Goal: Information Seeking & Learning: Learn about a topic

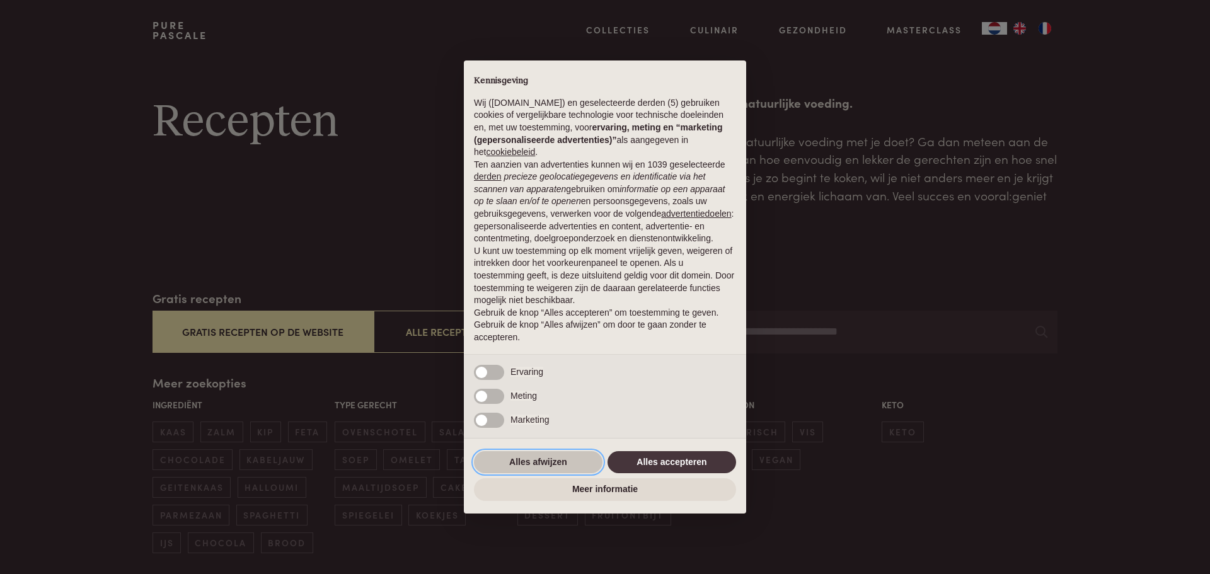
click at [540, 461] on button "Alles afwijzen" at bounding box center [538, 462] width 129 height 23
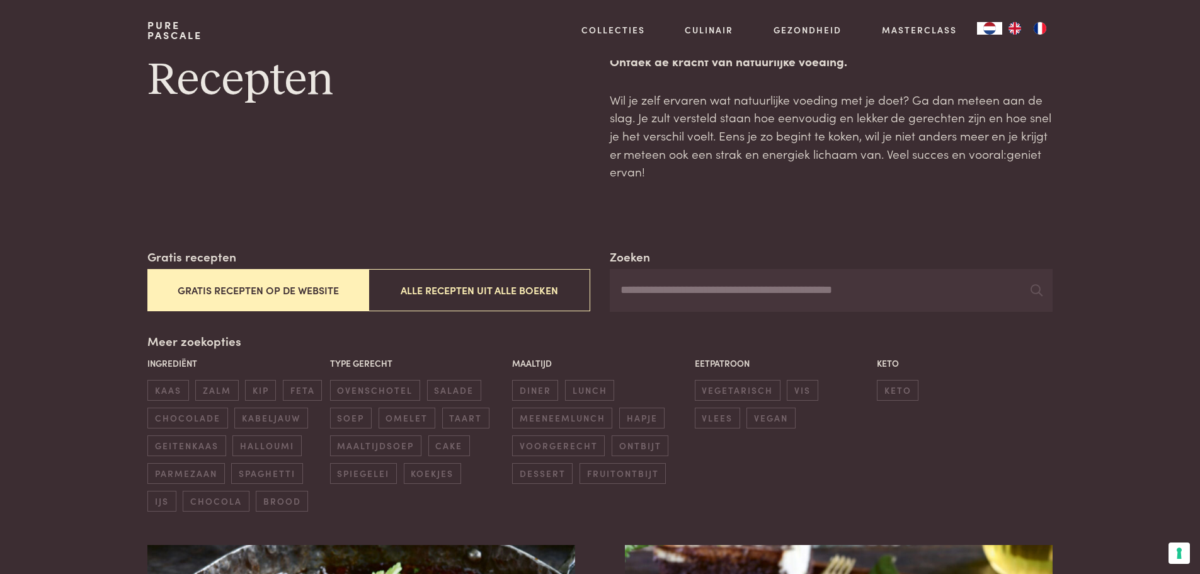
scroll to position [126, 0]
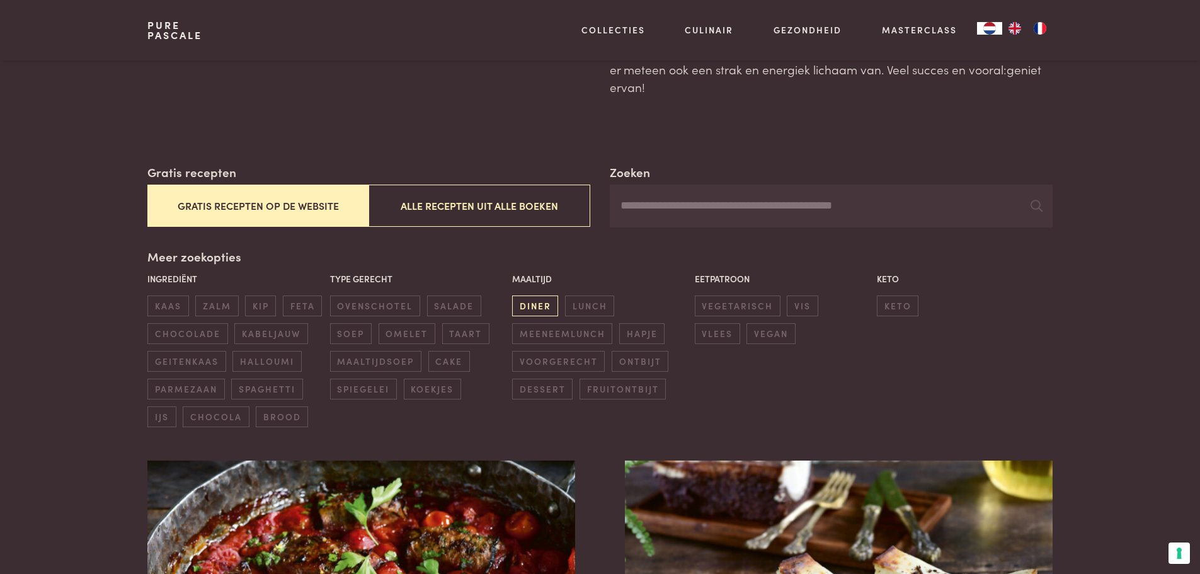
click at [548, 301] on span "diner" at bounding box center [535, 306] width 46 height 21
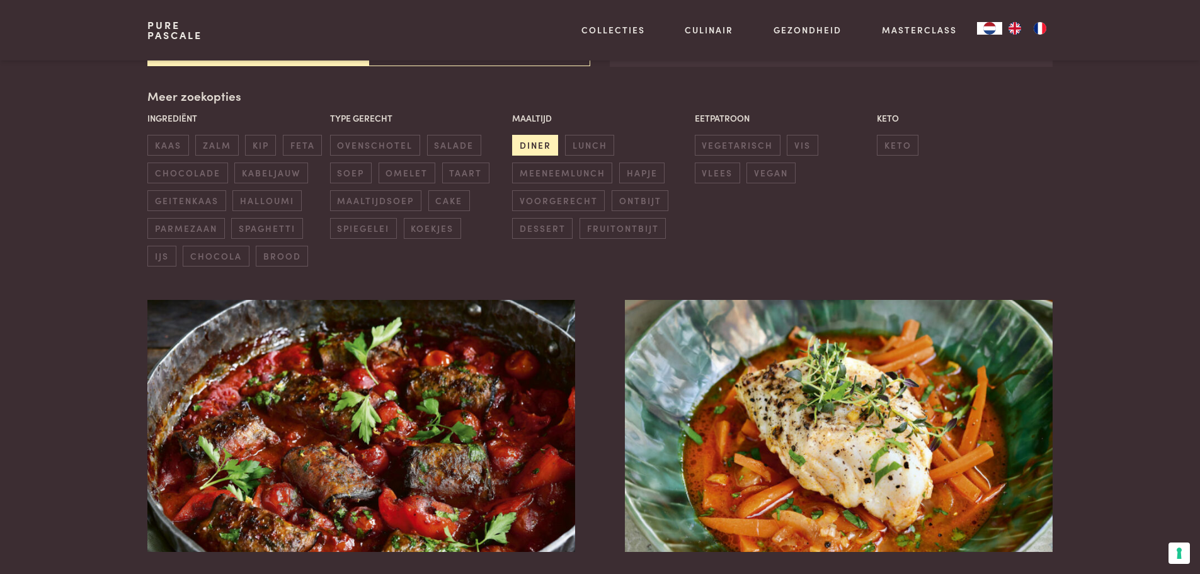
scroll to position [289, 0]
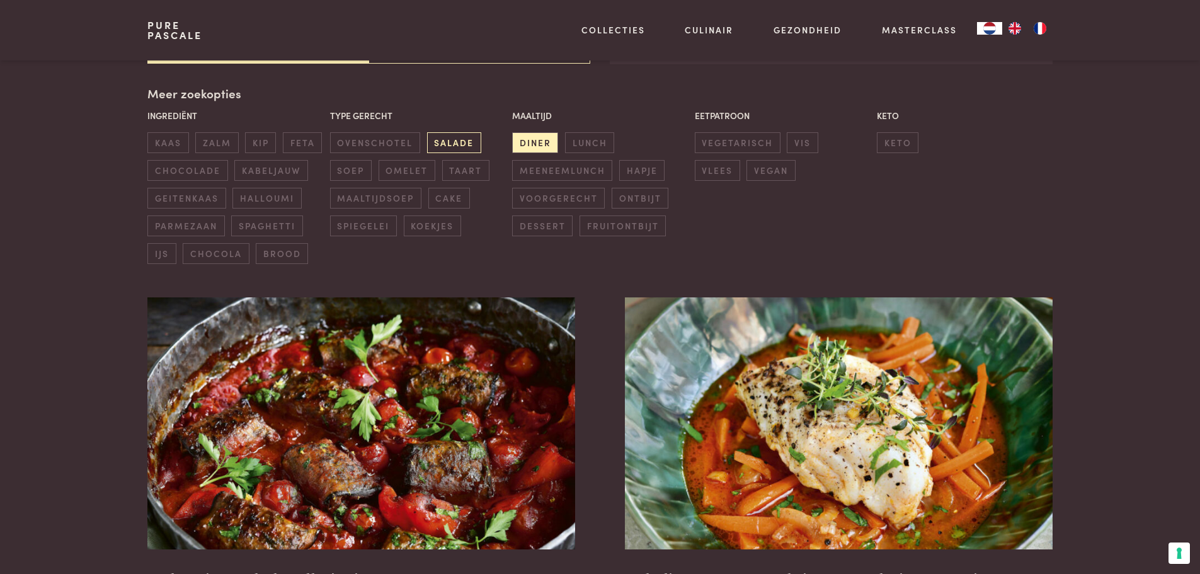
click at [463, 145] on span "salade" at bounding box center [454, 142] width 54 height 21
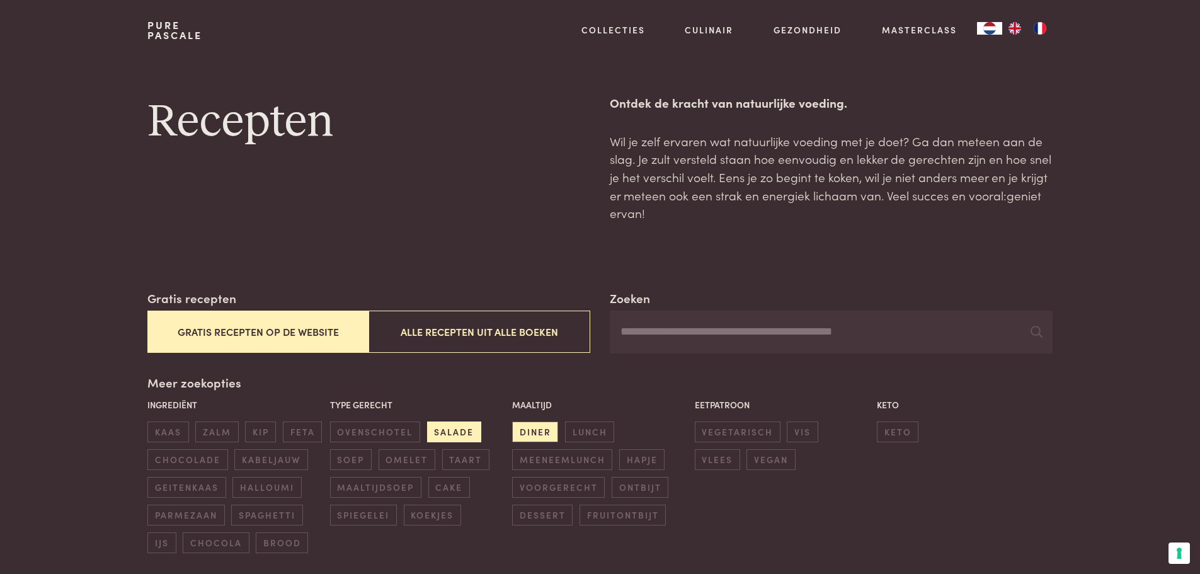
click at [459, 434] on span "salade" at bounding box center [454, 432] width 54 height 21
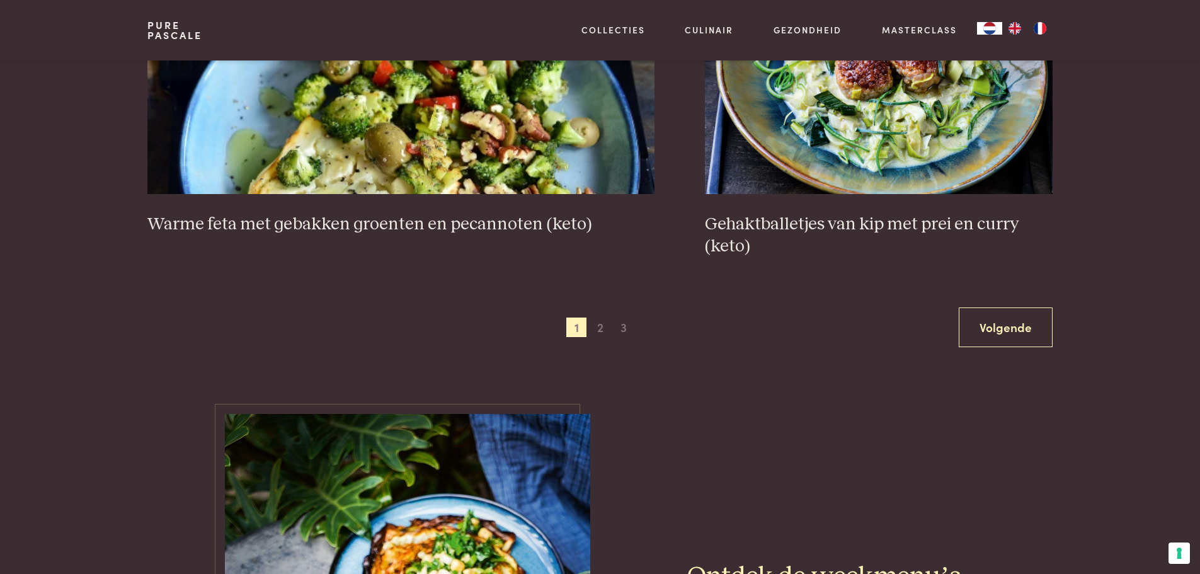
scroll to position [2432, 0]
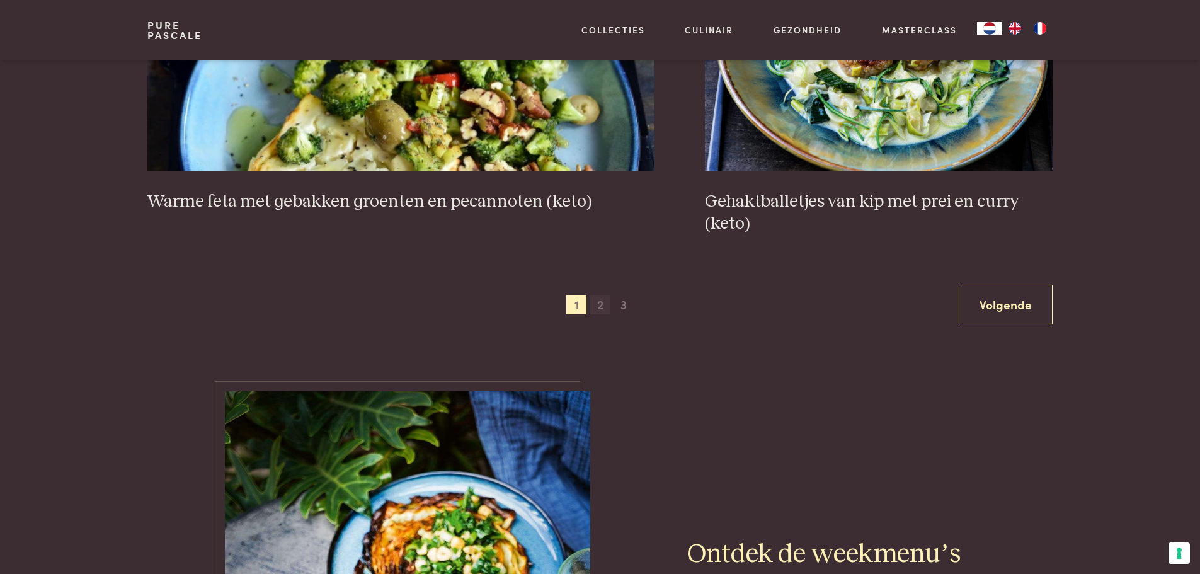
click at [599, 302] on span "2" at bounding box center [600, 305] width 20 height 20
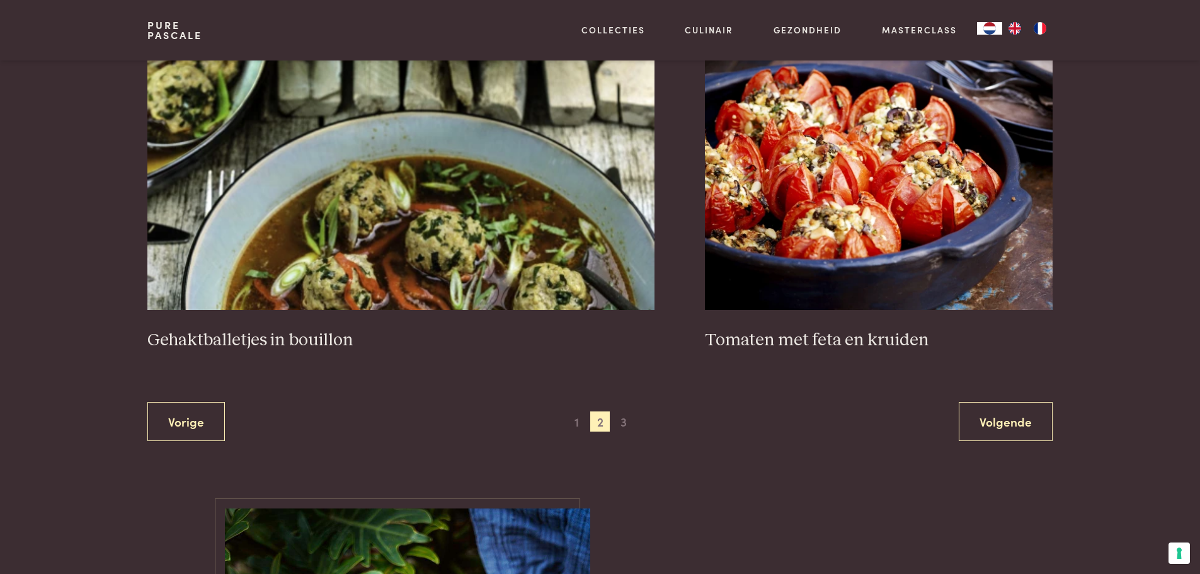
scroll to position [2306, 0]
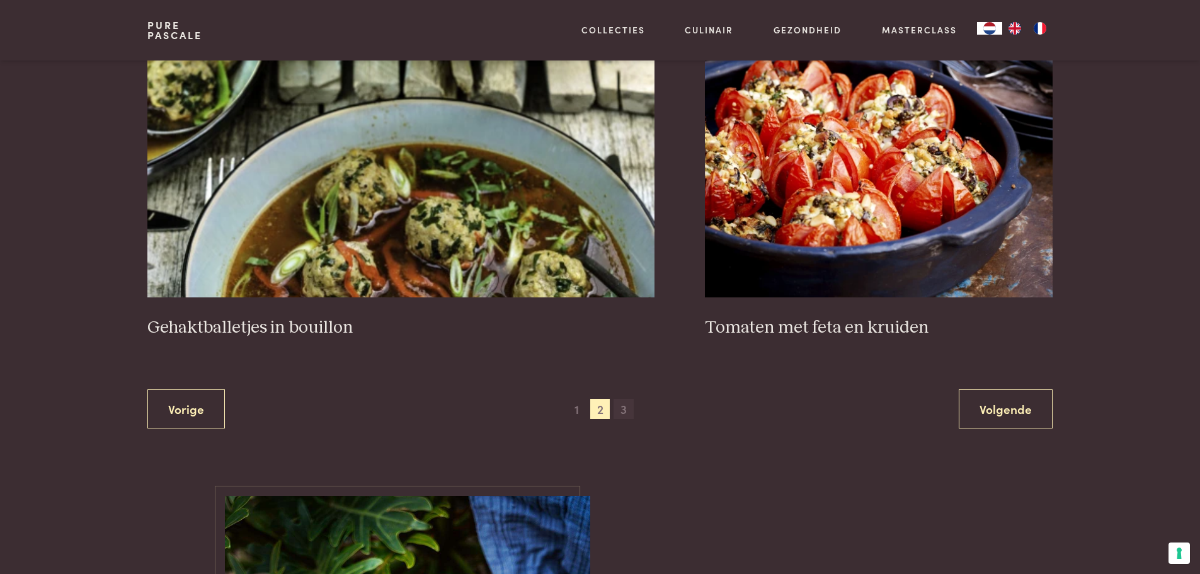
click at [619, 408] on span "3" at bounding box center [624, 409] width 20 height 20
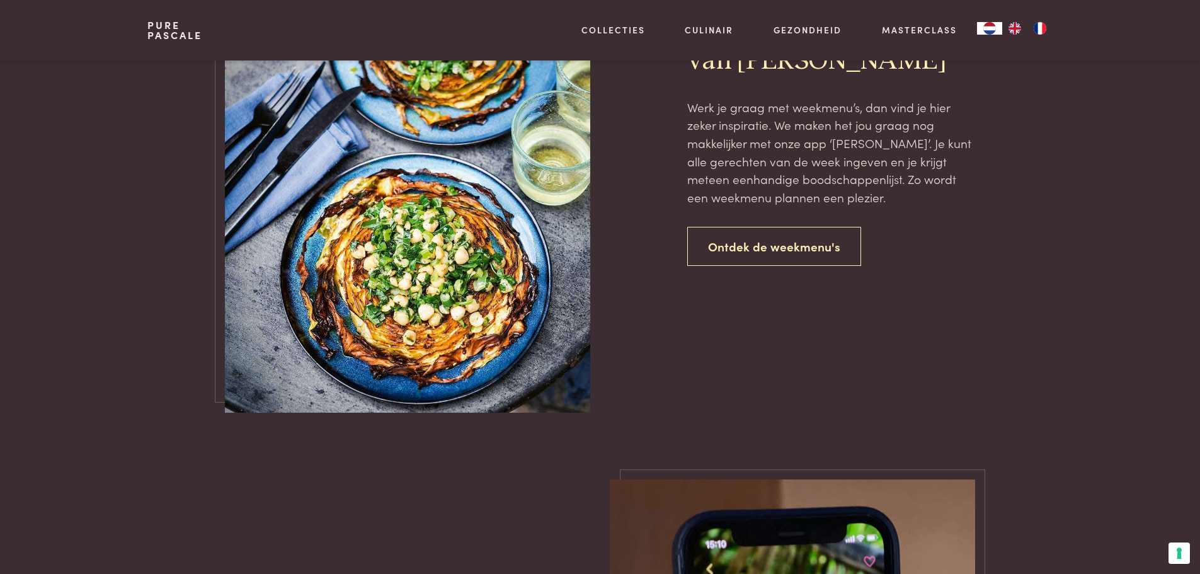
scroll to position [1171, 0]
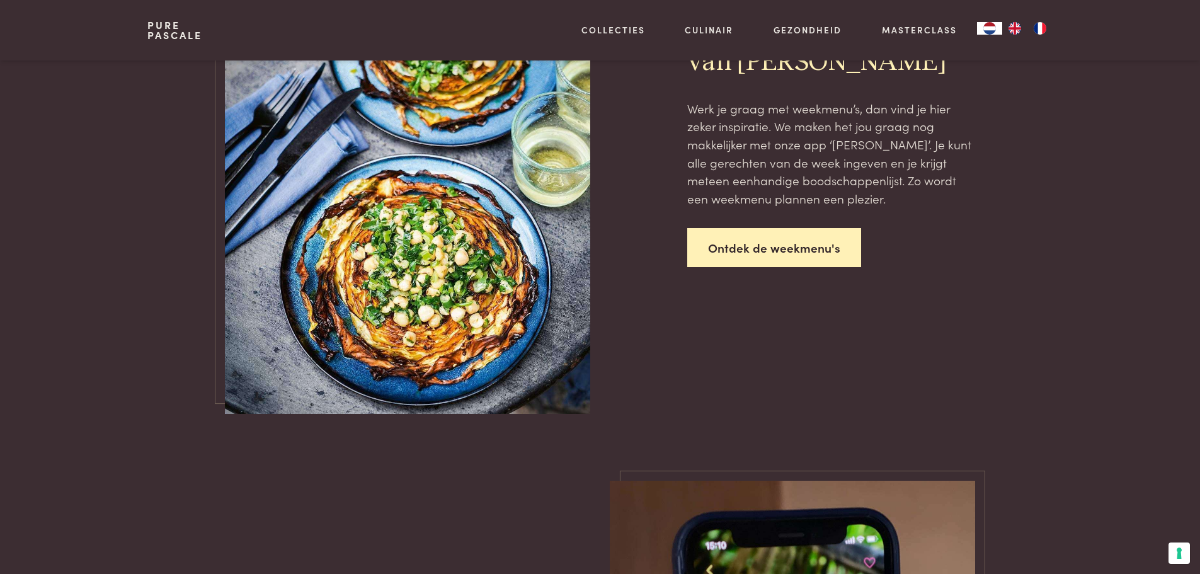
click at [781, 253] on link "Ontdek de weekmenu's" at bounding box center [774, 248] width 174 height 40
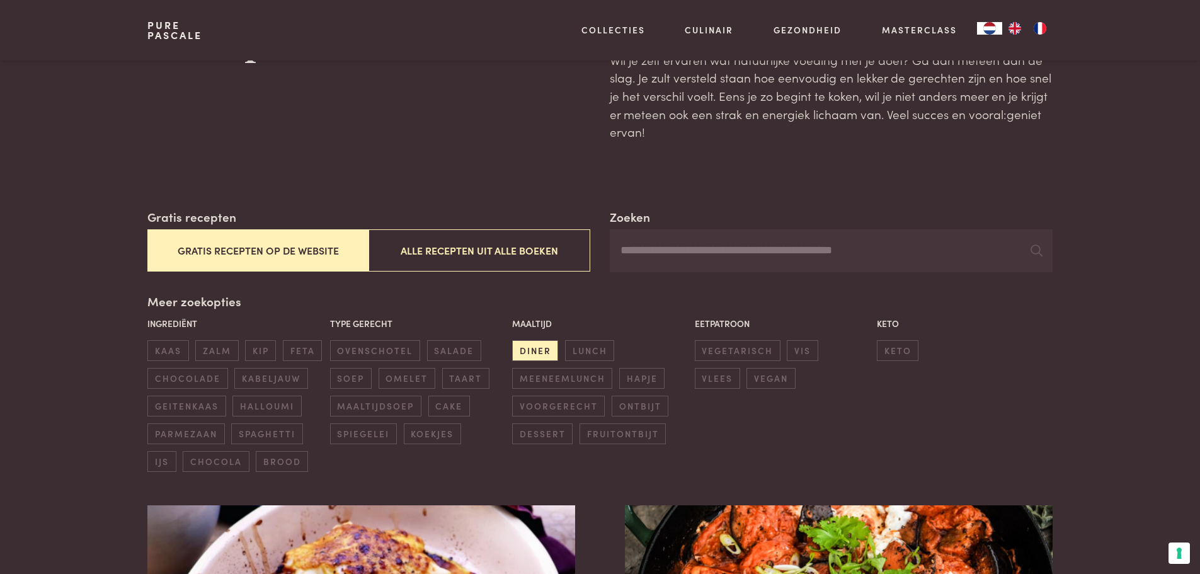
scroll to position [100, 0]
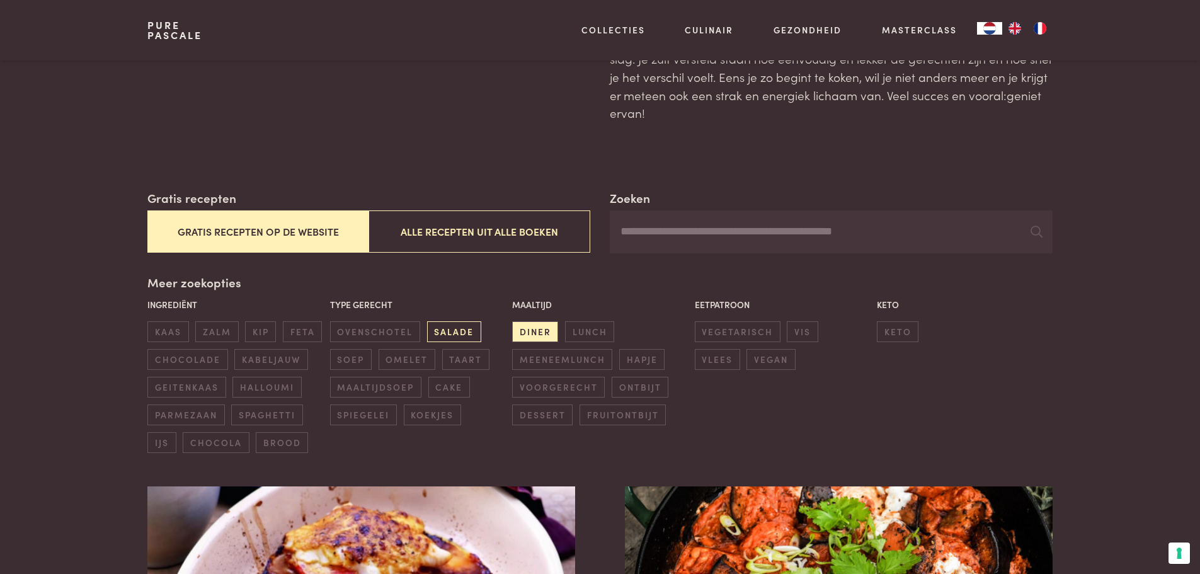
click at [455, 337] on span "salade" at bounding box center [454, 331] width 54 height 21
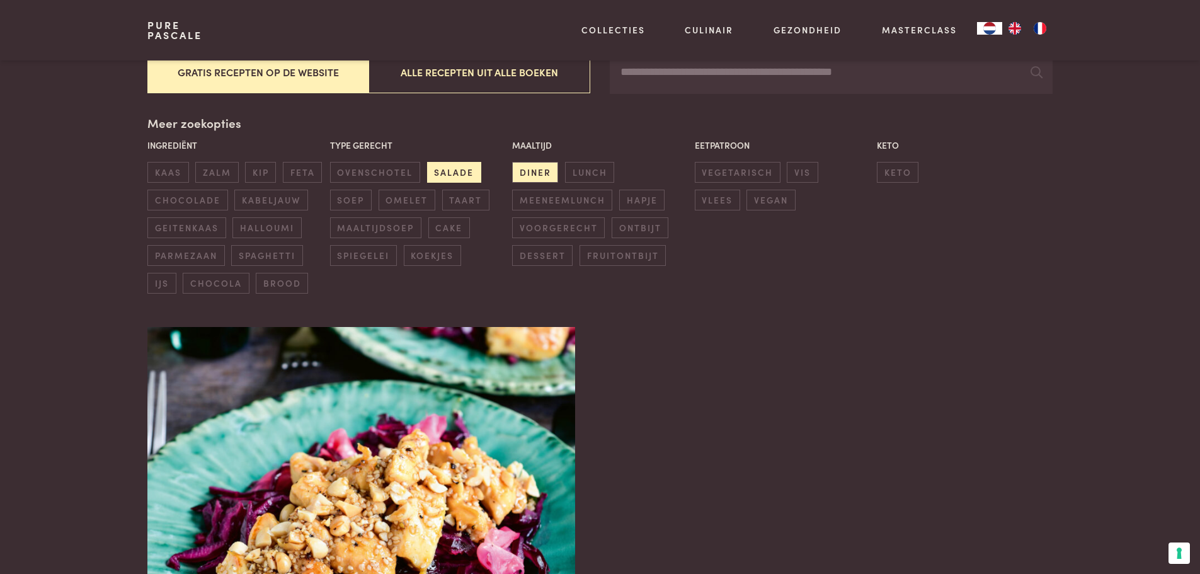
scroll to position [289, 0]
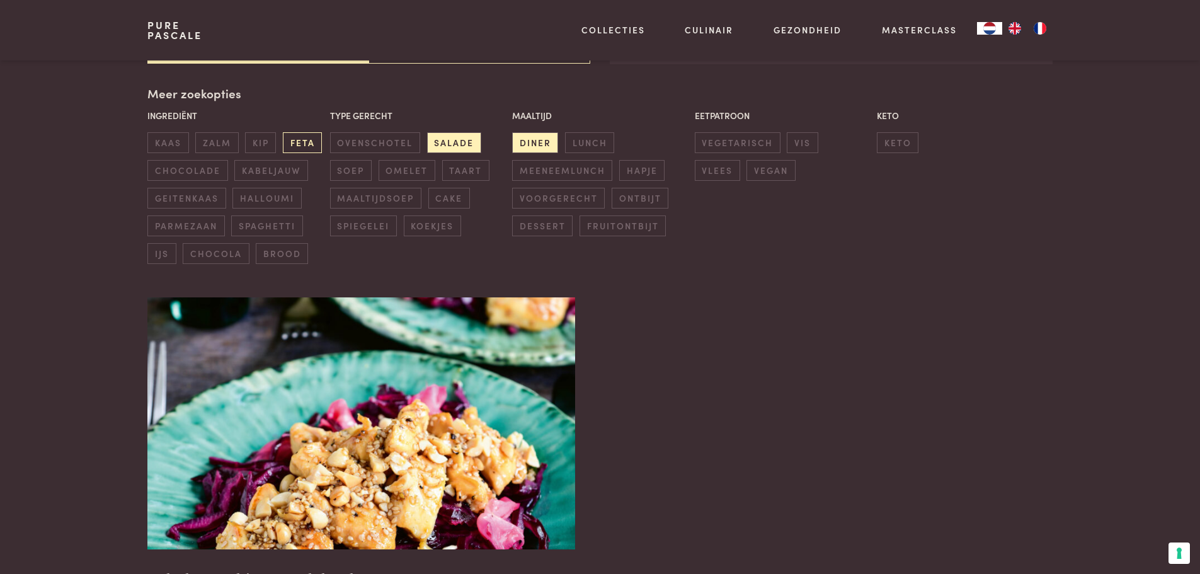
click at [302, 148] on span "feta" at bounding box center [302, 142] width 39 height 21
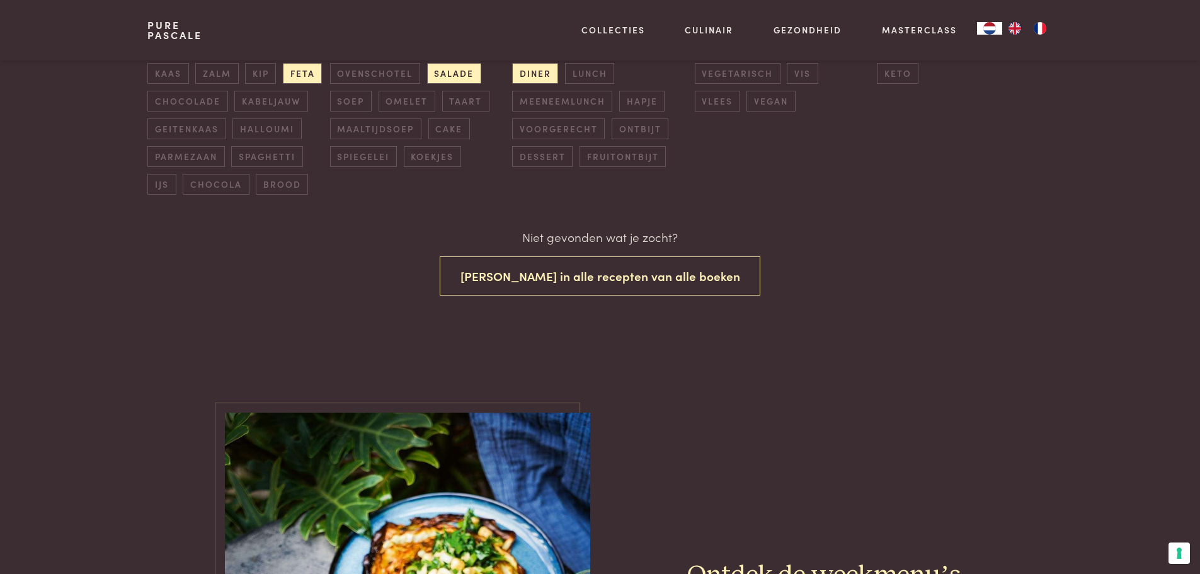
scroll to position [336, 0]
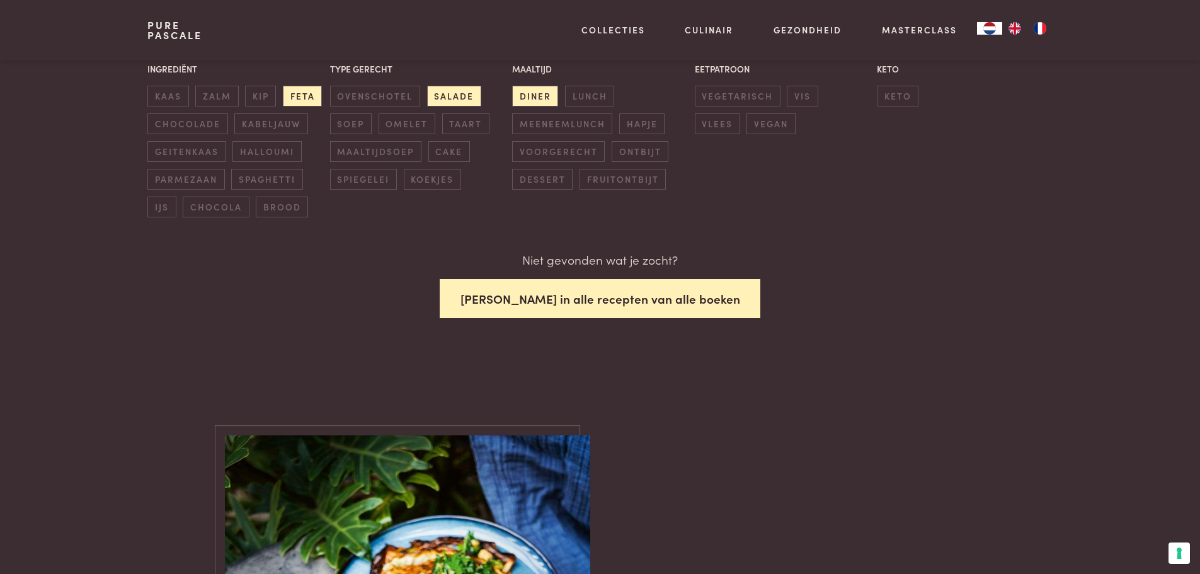
click at [574, 300] on button "Zoek in alle recepten van alle boeken" at bounding box center [600, 299] width 321 height 40
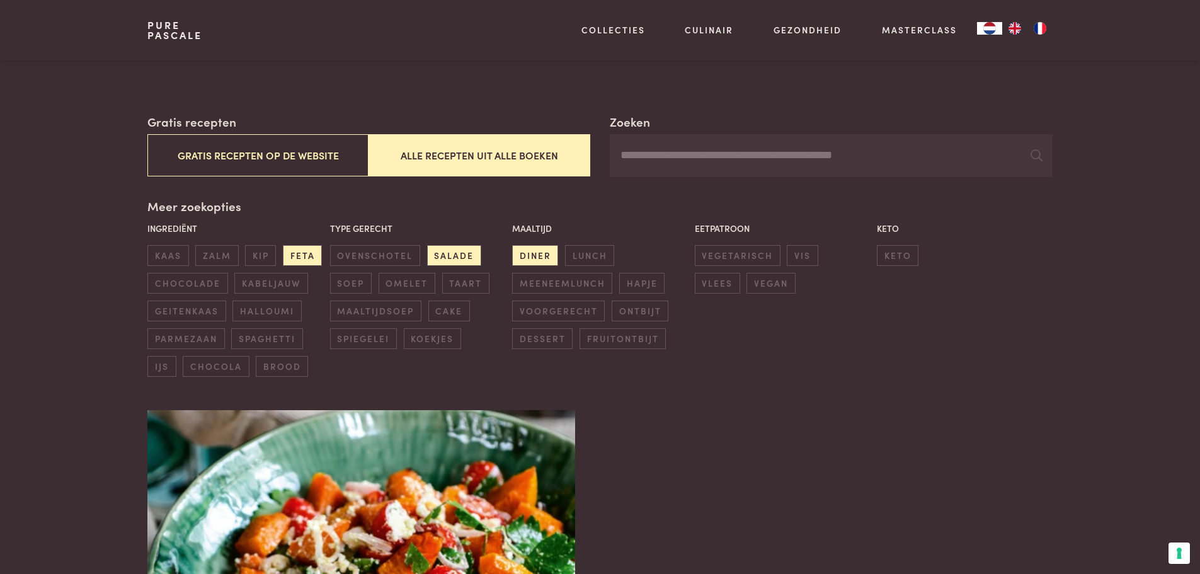
scroll to position [163, 0]
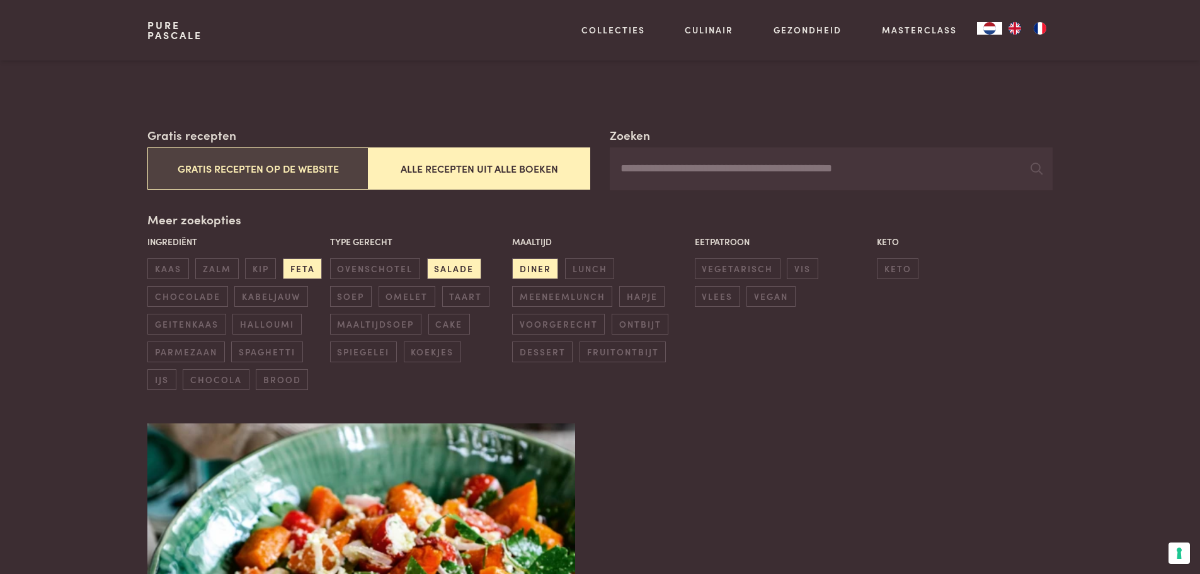
click at [253, 166] on button "Gratis recepten op de website" at bounding box center [257, 168] width 221 height 42
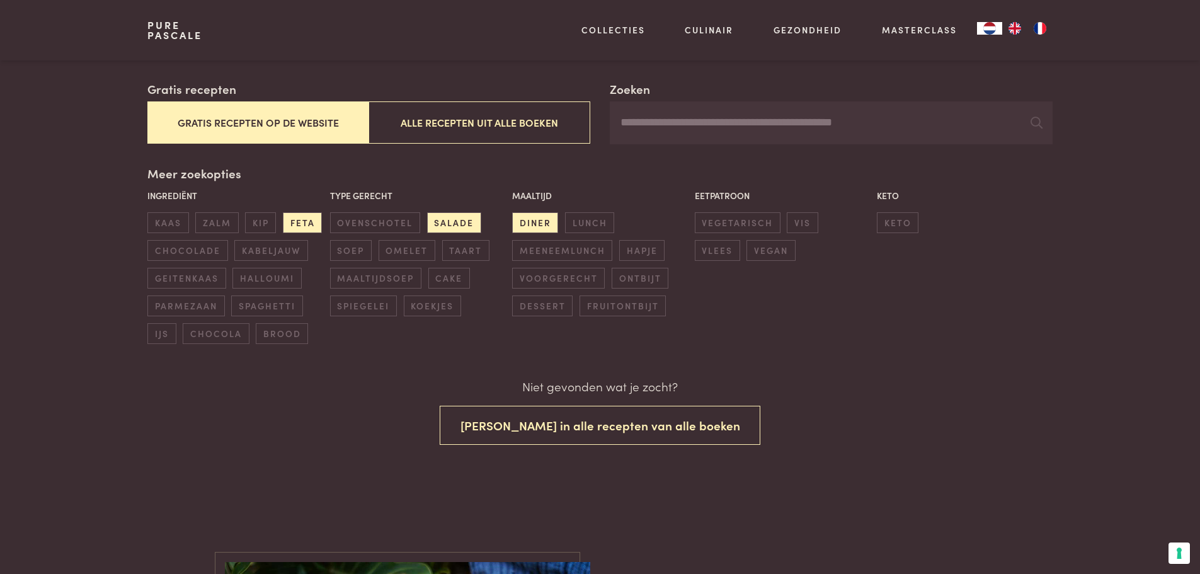
scroll to position [210, 0]
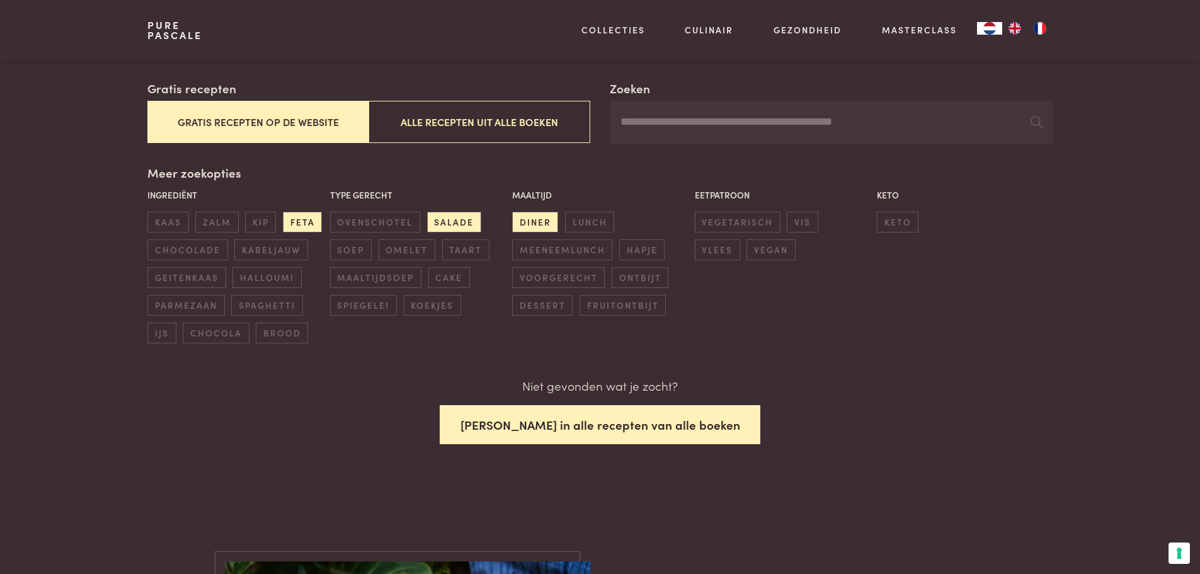
click at [583, 423] on button "Zoek in alle recepten van alle boeken" at bounding box center [600, 425] width 321 height 40
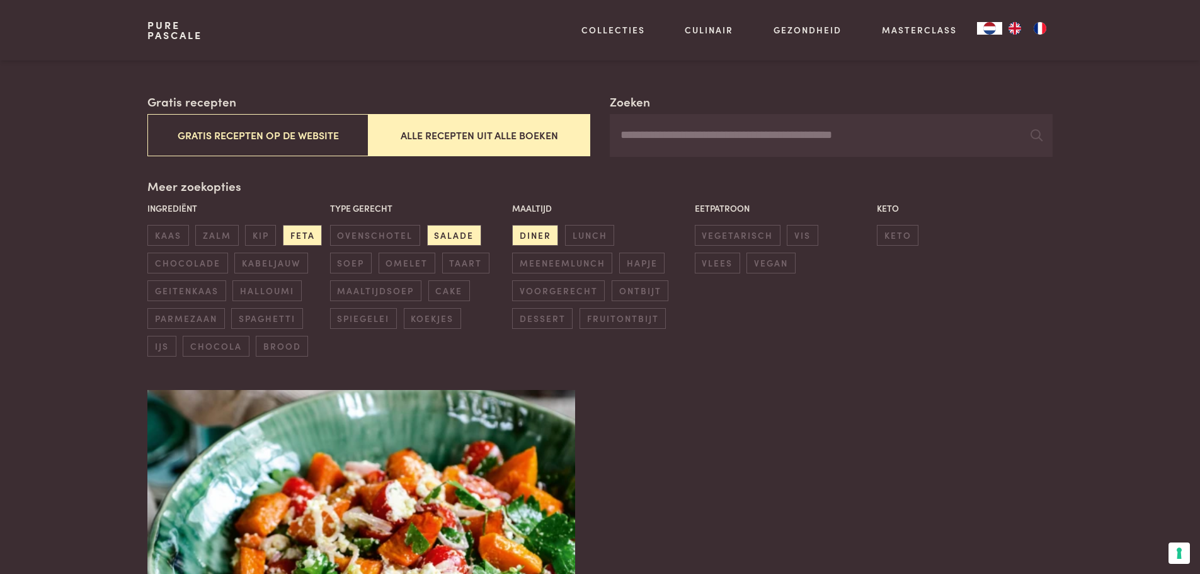
scroll to position [163, 0]
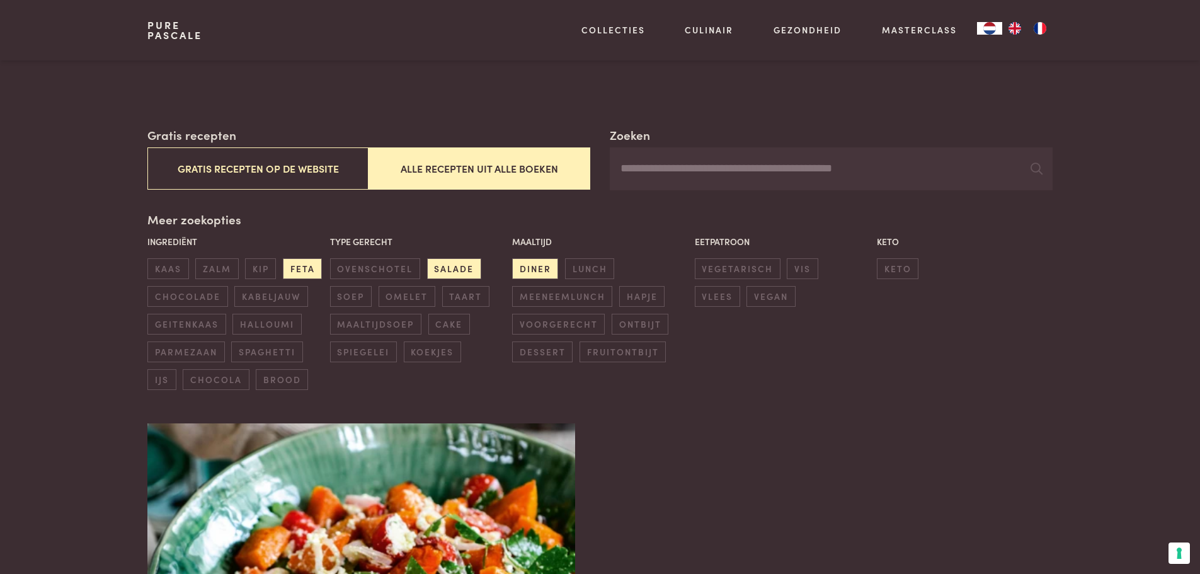
click at [685, 174] on input "Zoeken" at bounding box center [831, 168] width 442 height 43
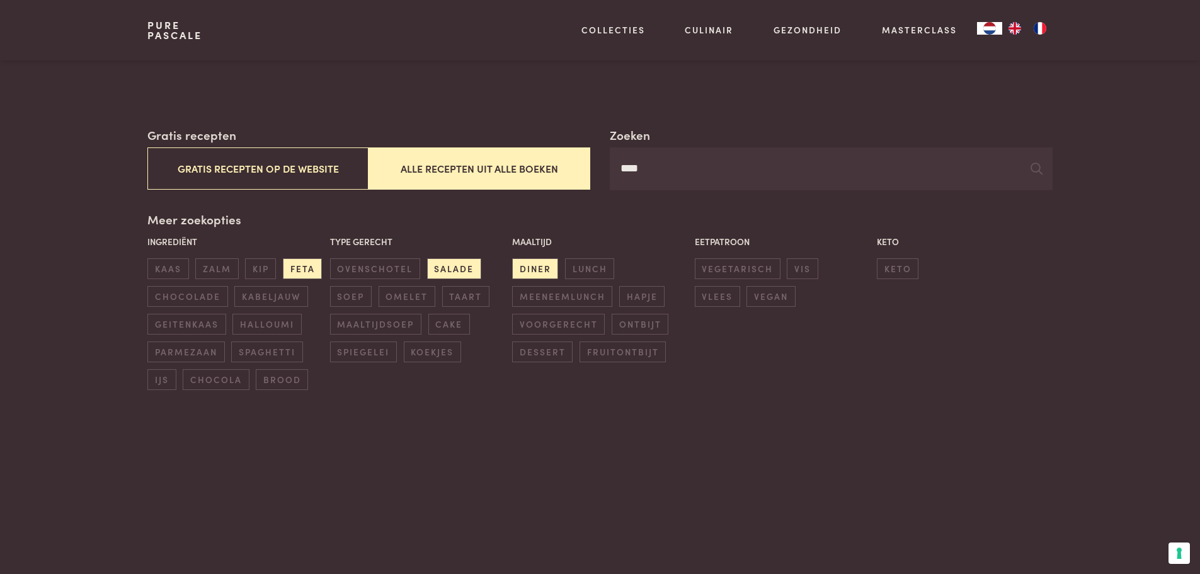
type input "****"
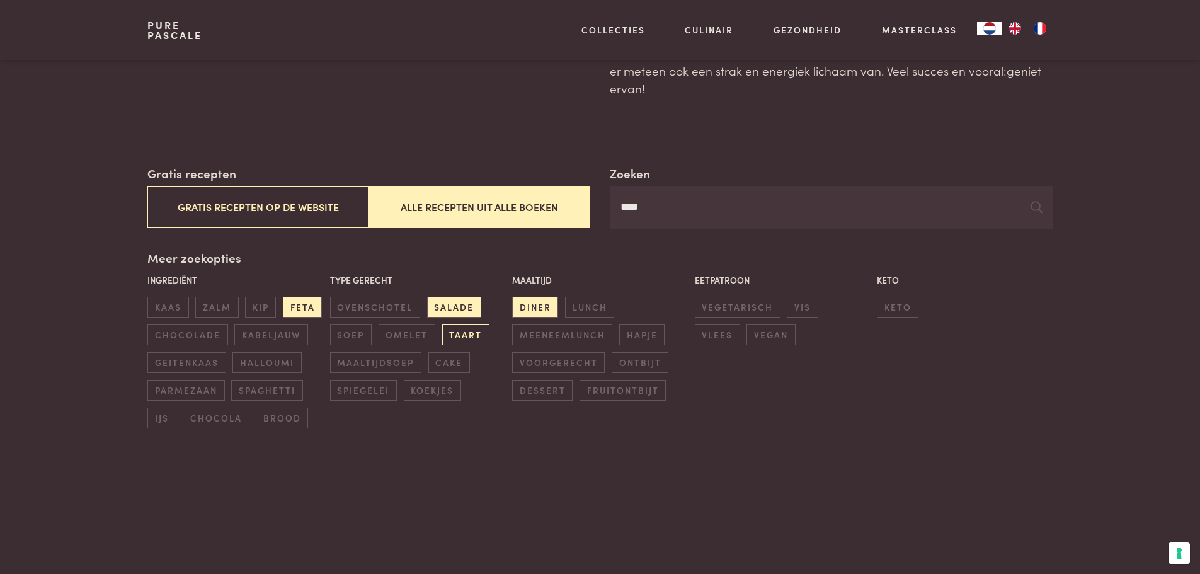
scroll to position [126, 0]
click at [309, 304] on span "feta" at bounding box center [302, 306] width 39 height 21
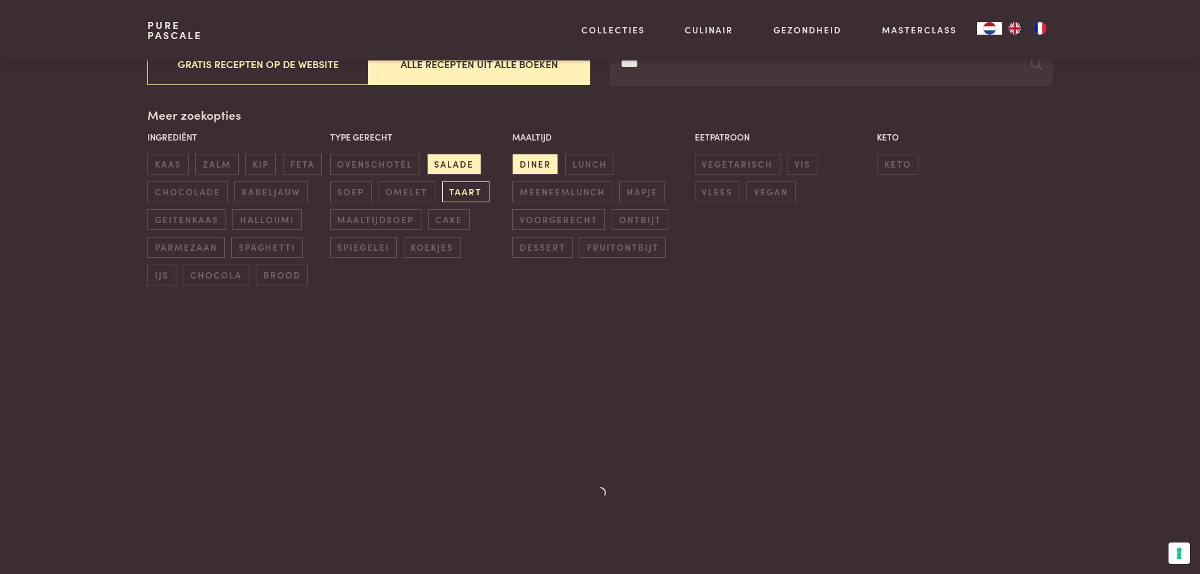
scroll to position [289, 0]
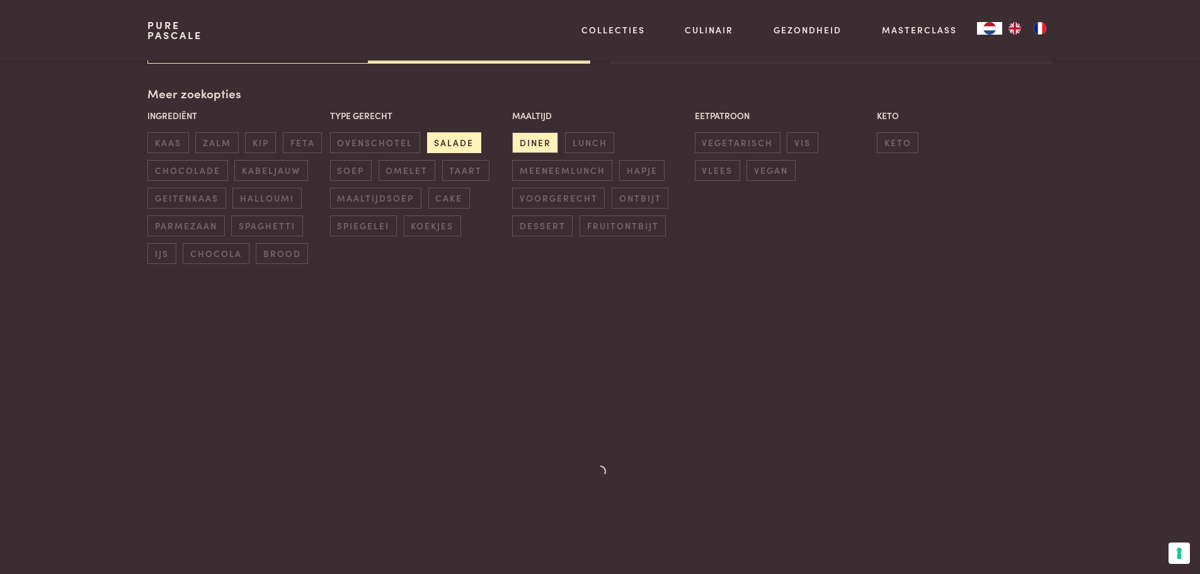
click at [465, 139] on span "salade" at bounding box center [454, 142] width 54 height 21
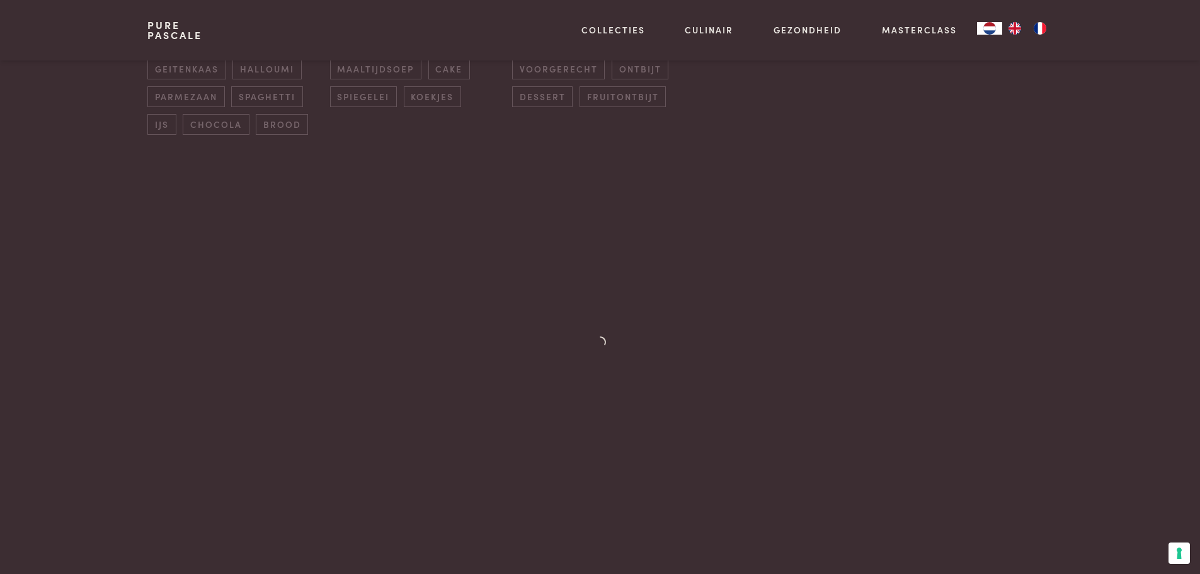
scroll to position [226, 0]
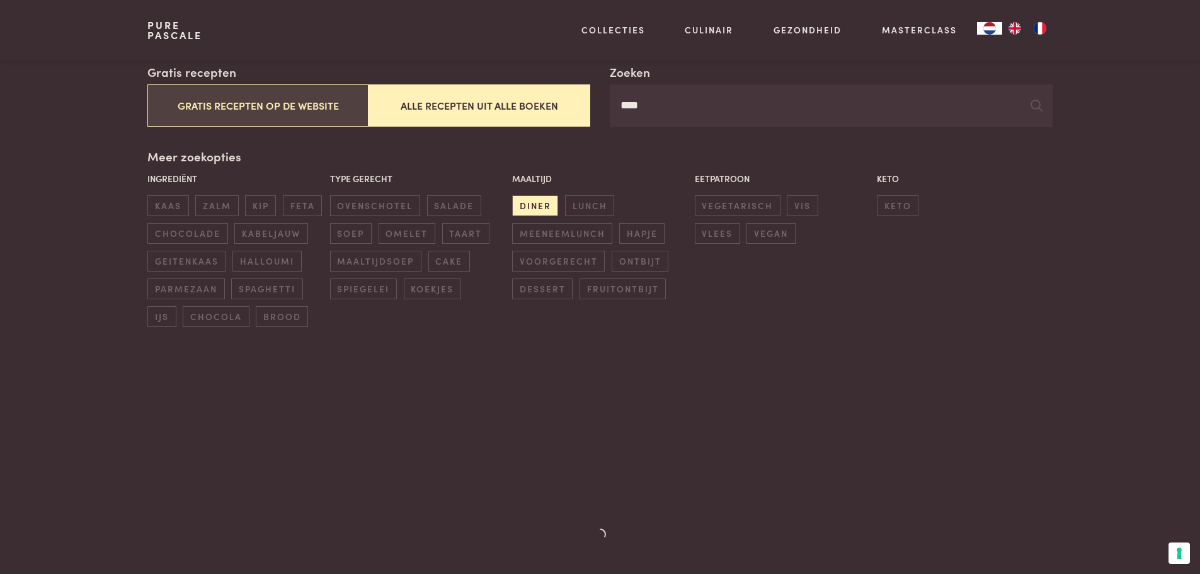
click at [308, 112] on button "Gratis recepten op de website" at bounding box center [257, 105] width 221 height 42
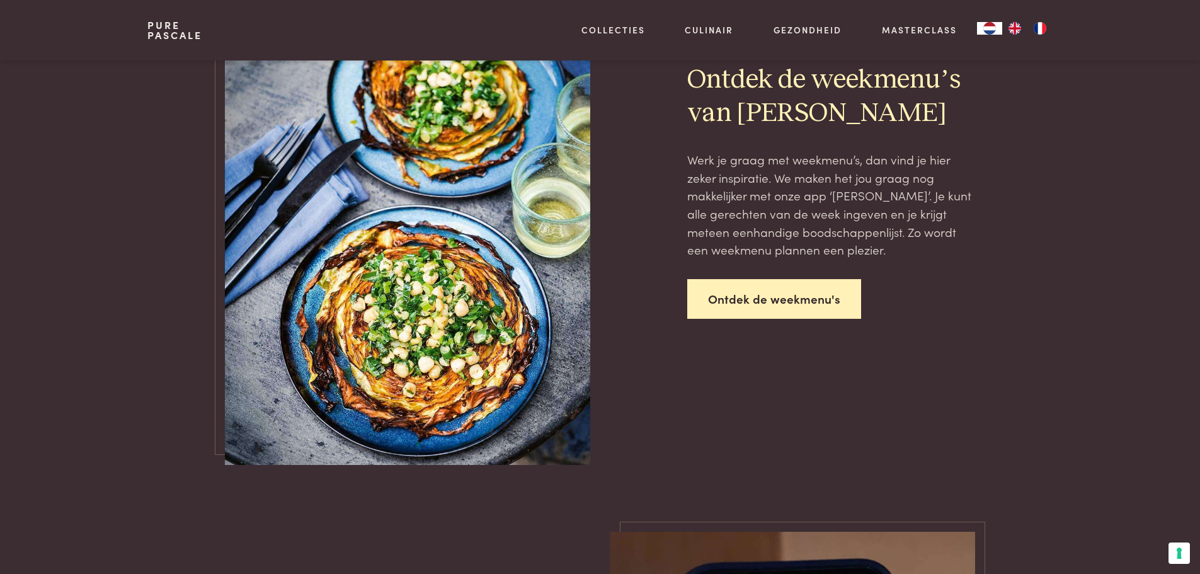
scroll to position [1171, 0]
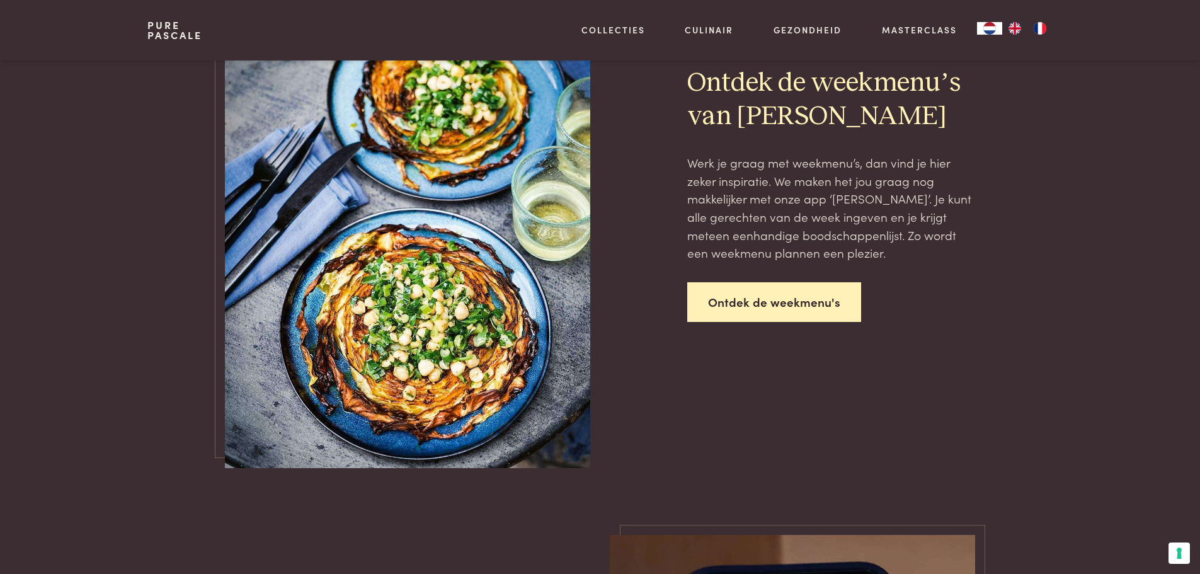
click at [770, 310] on link "Ontdek de weekmenu's" at bounding box center [774, 302] width 174 height 40
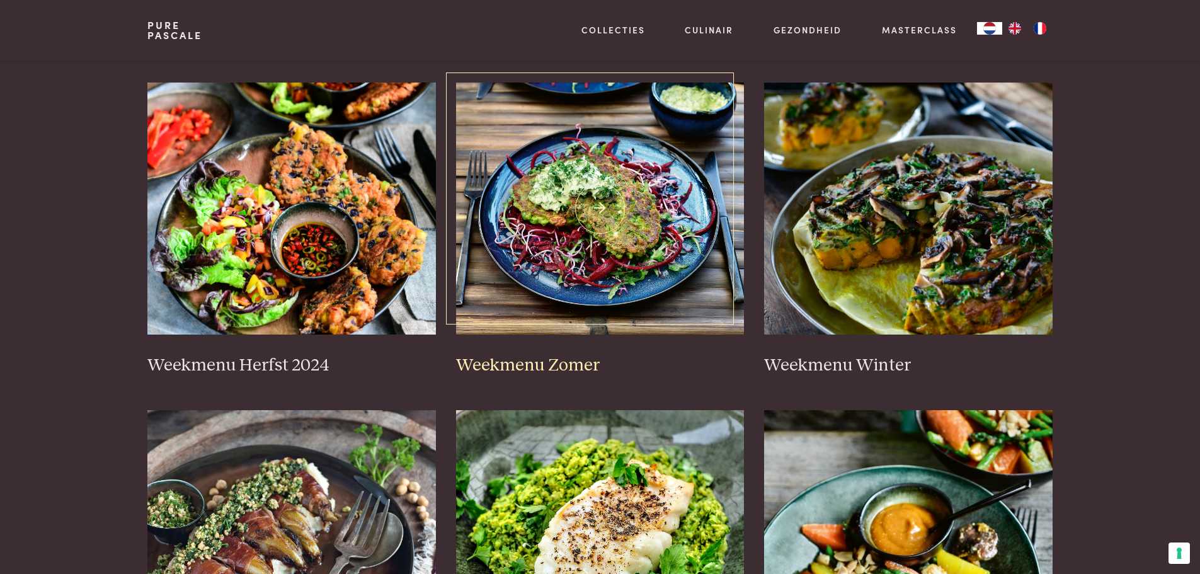
scroll to position [189, 0]
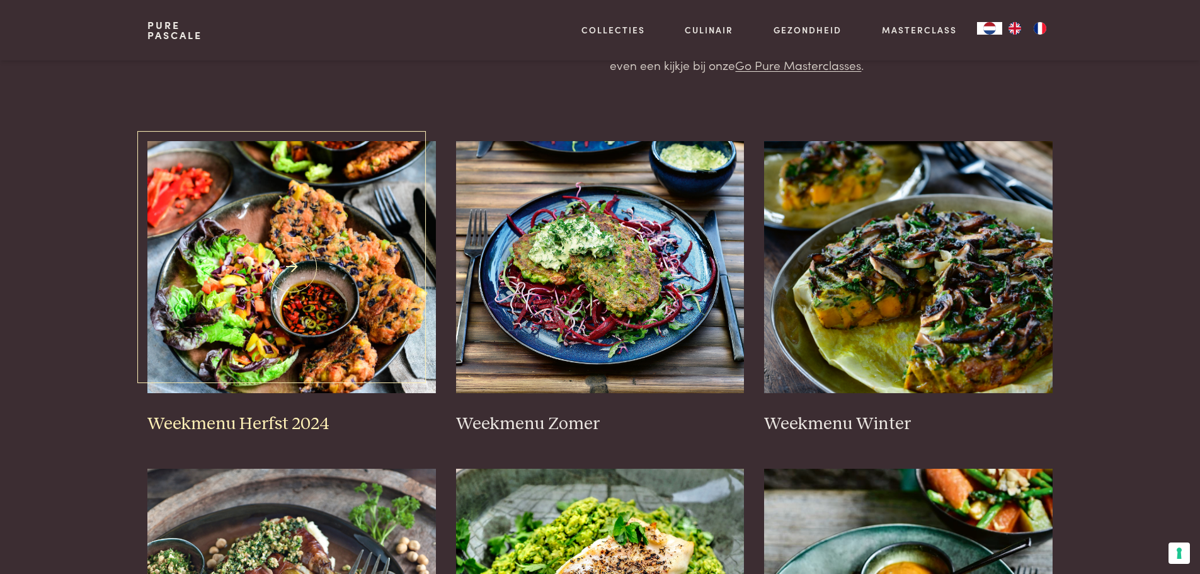
click at [381, 261] on img at bounding box center [291, 267] width 289 height 252
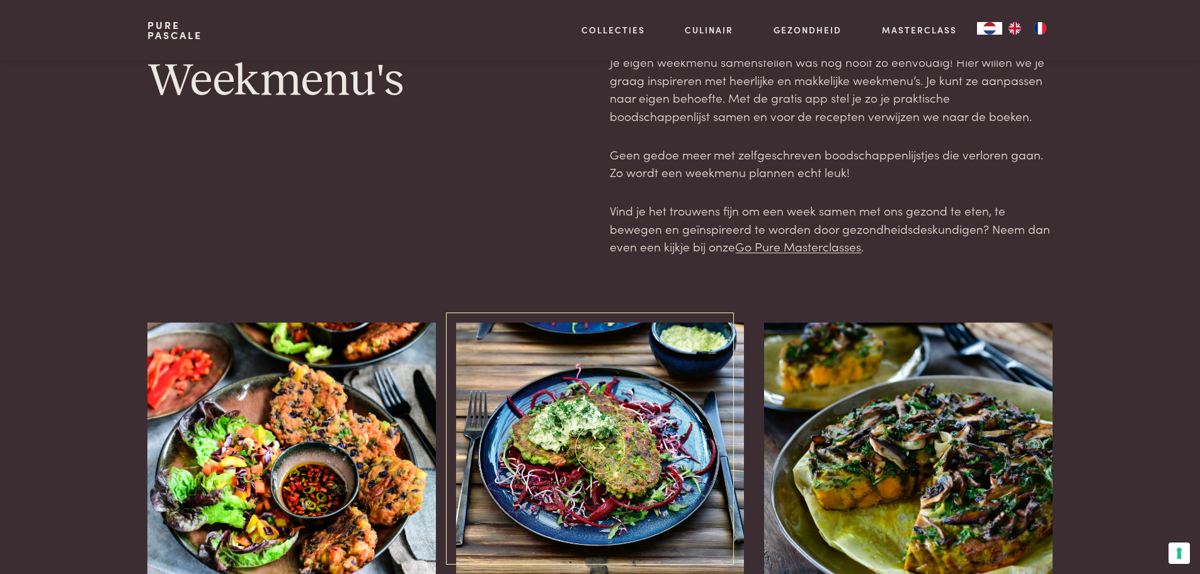
scroll to position [0, 0]
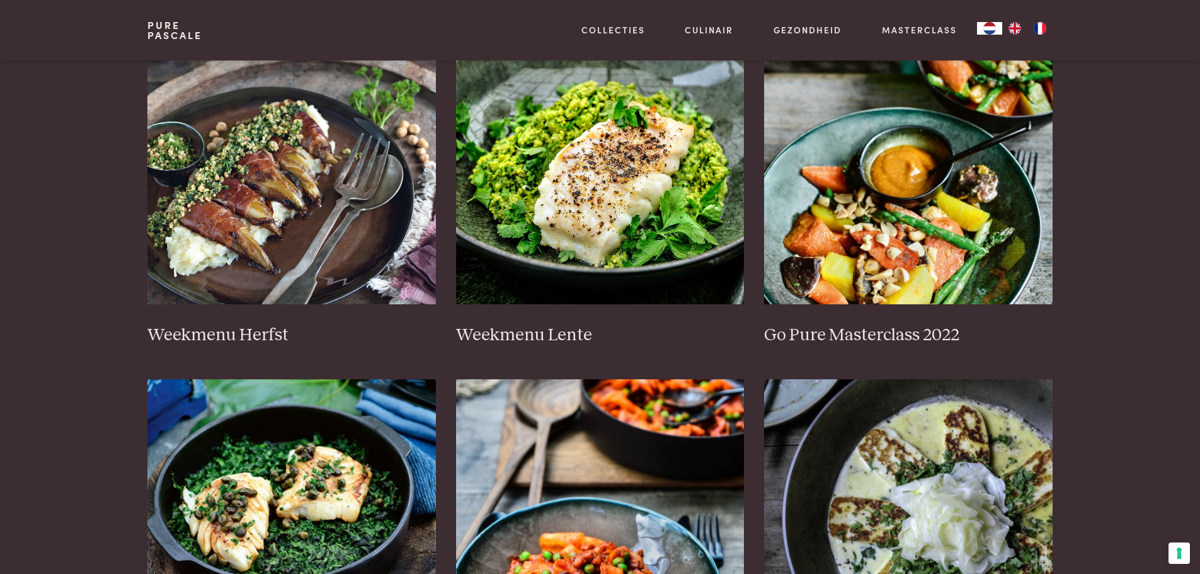
scroll to position [567, 0]
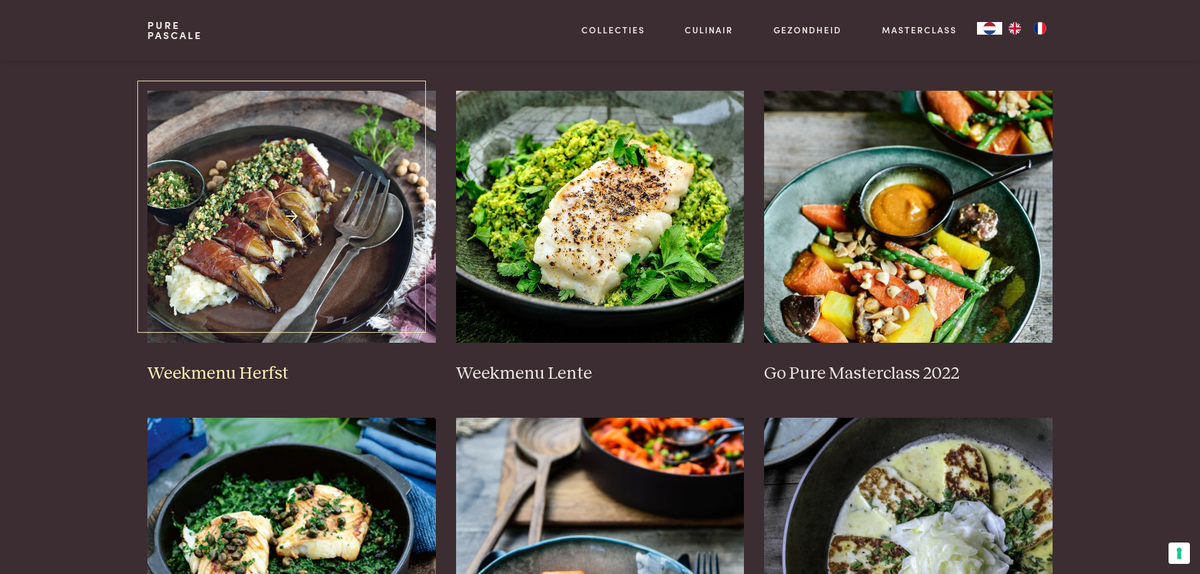
click at [311, 268] on img at bounding box center [291, 217] width 289 height 252
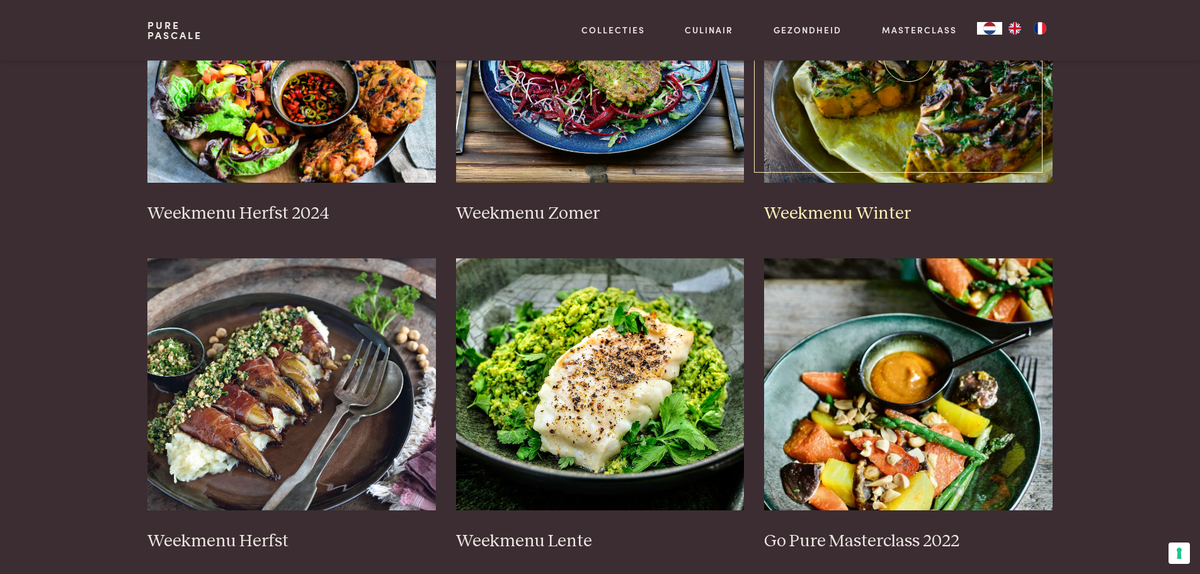
scroll to position [315, 0]
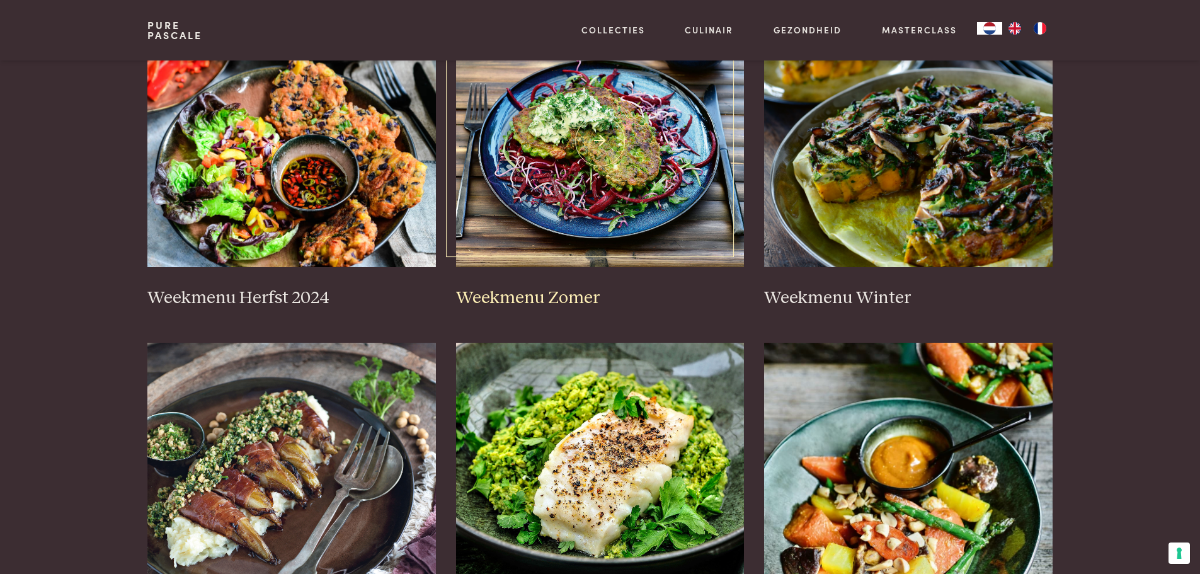
click at [572, 180] on img at bounding box center [600, 141] width 289 height 252
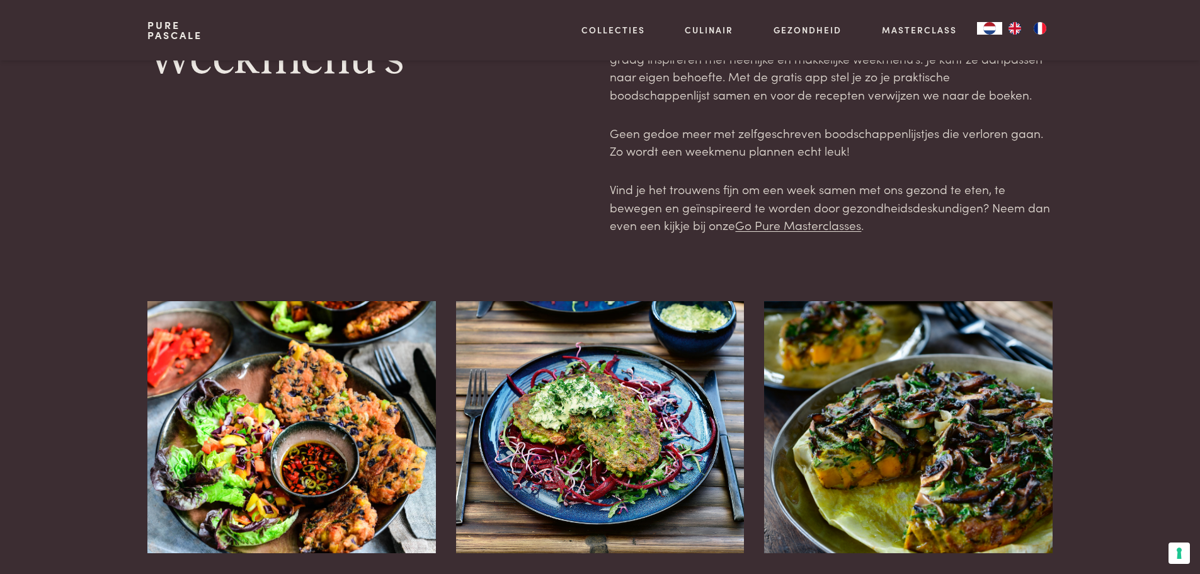
scroll to position [0, 0]
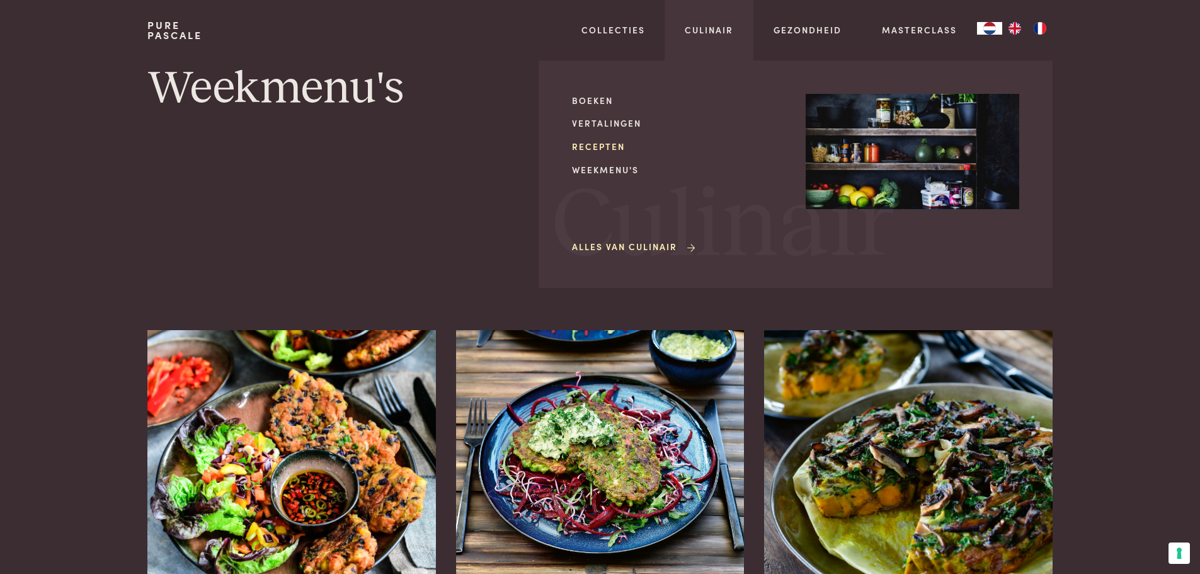
click at [585, 149] on link "Recepten" at bounding box center [679, 146] width 214 height 13
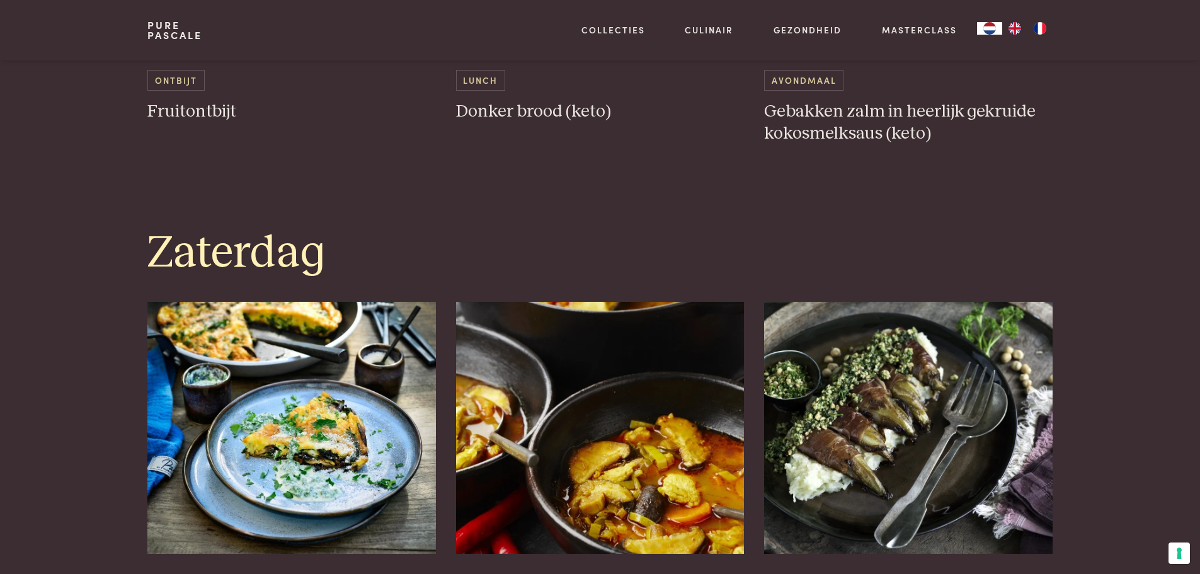
scroll to position [2962, 0]
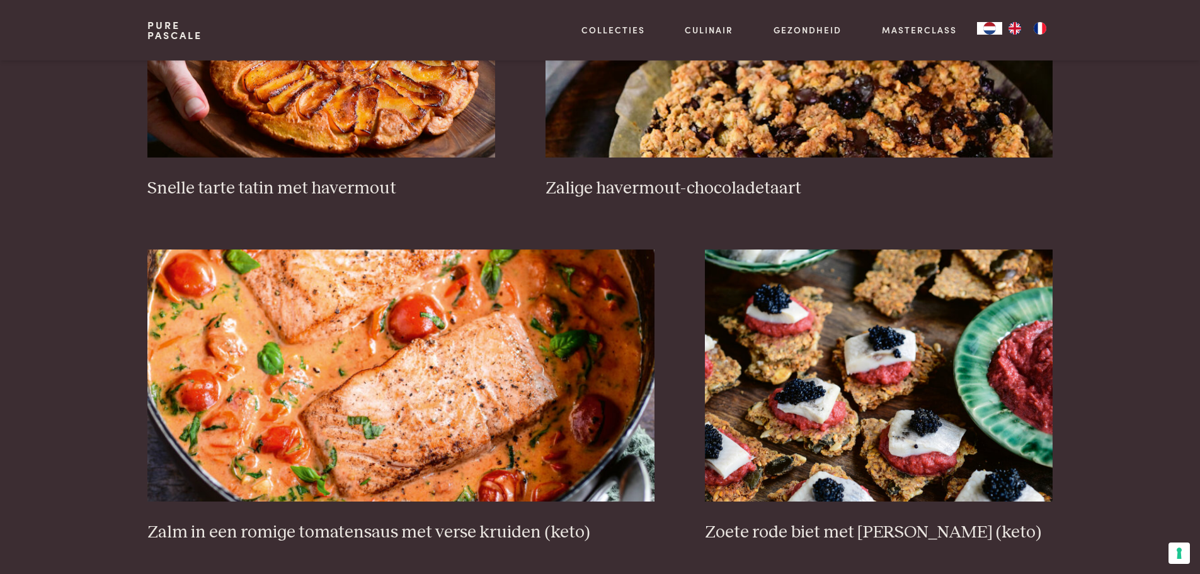
scroll to position [2142, 0]
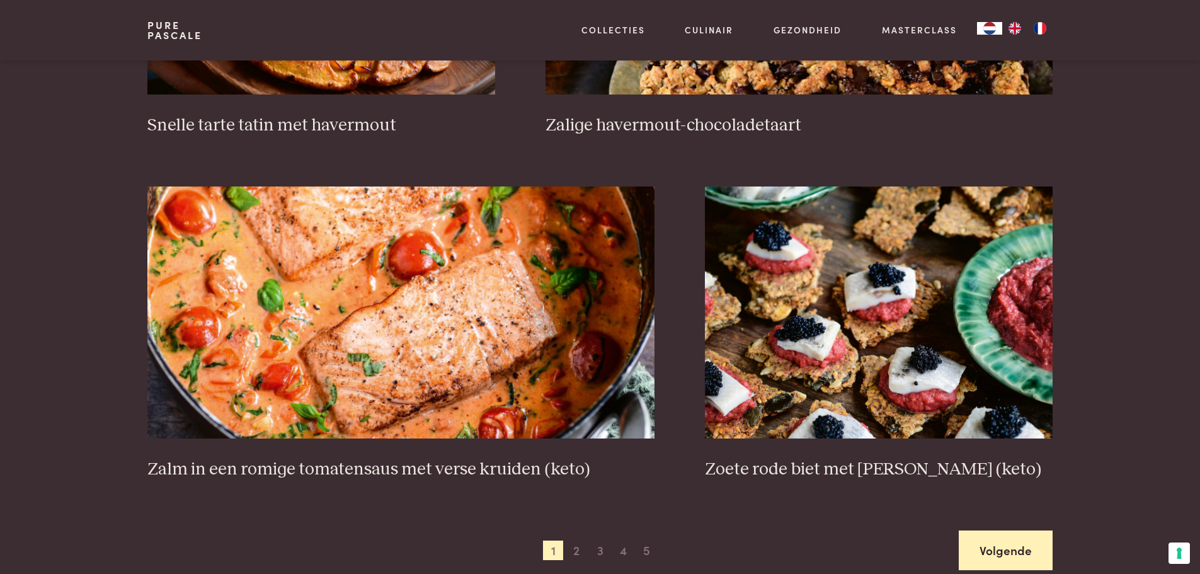
click at [999, 548] on link "Volgende" at bounding box center [1006, 551] width 94 height 40
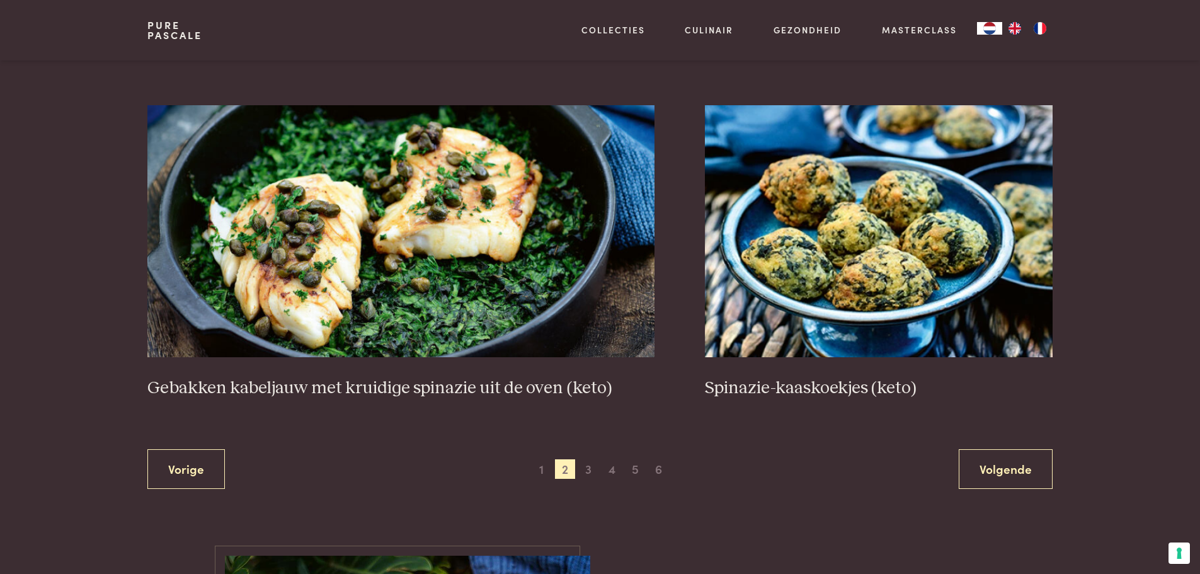
scroll to position [2243, 0]
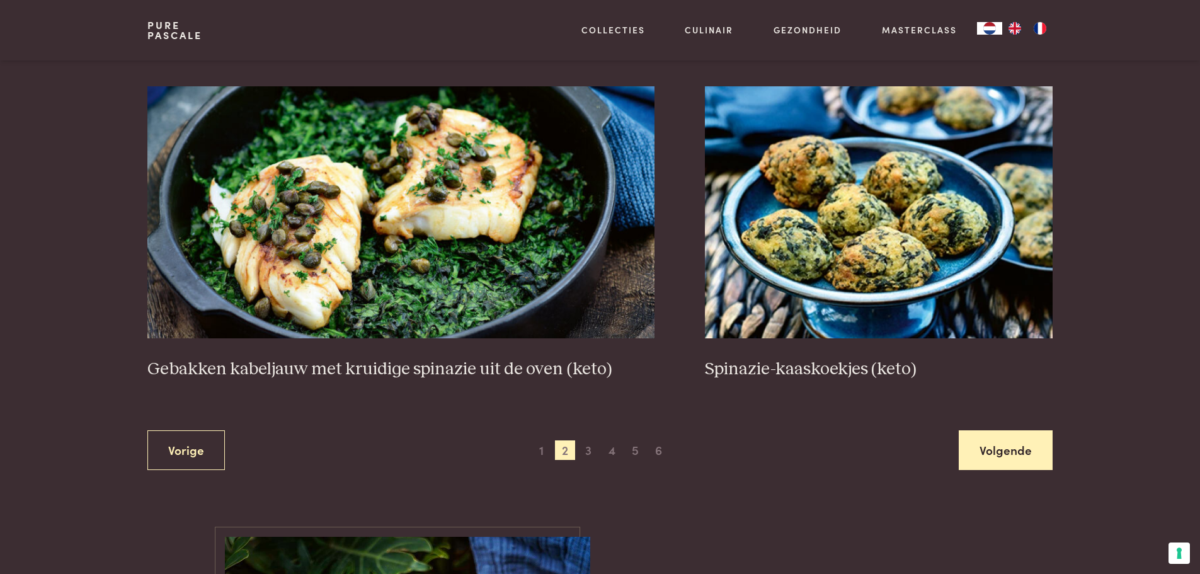
click at [1016, 457] on link "Volgende" at bounding box center [1006, 450] width 94 height 40
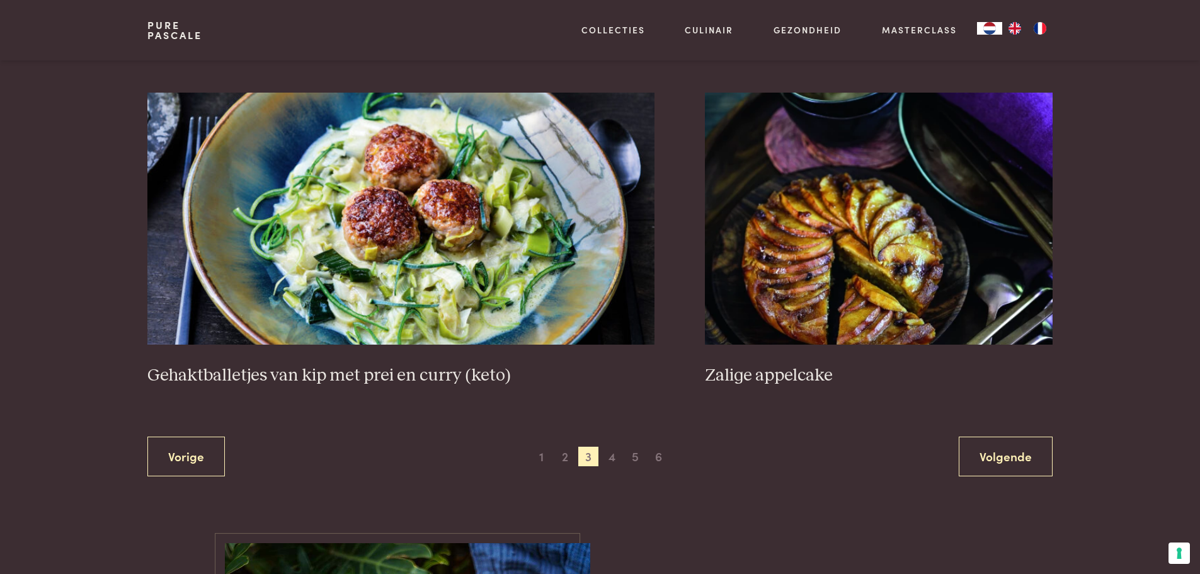
scroll to position [2306, 0]
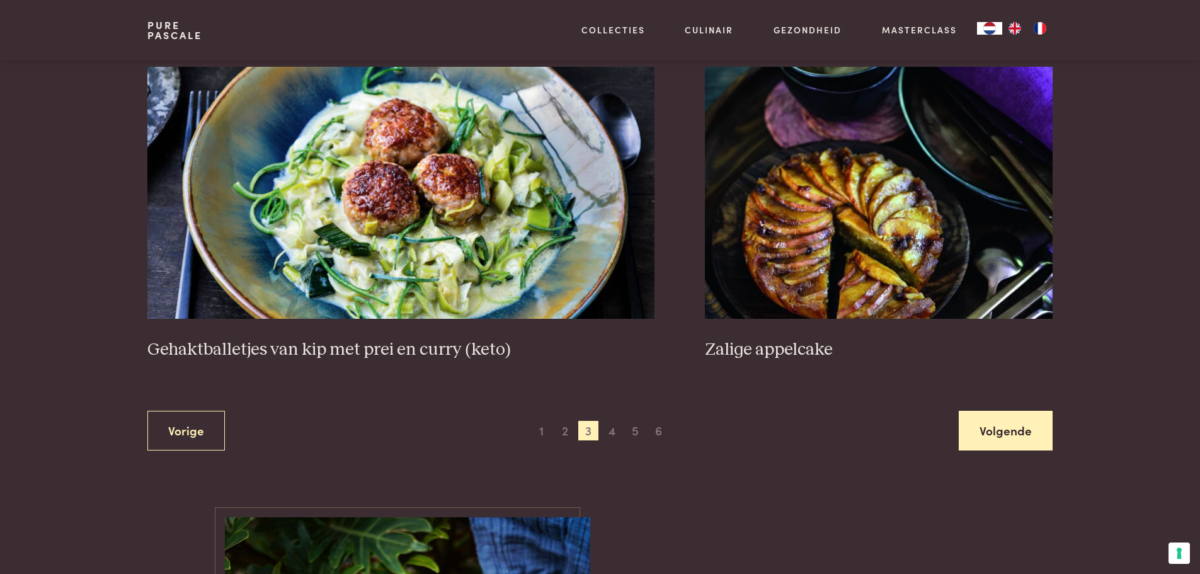
click at [1013, 427] on link "Volgende" at bounding box center [1006, 431] width 94 height 40
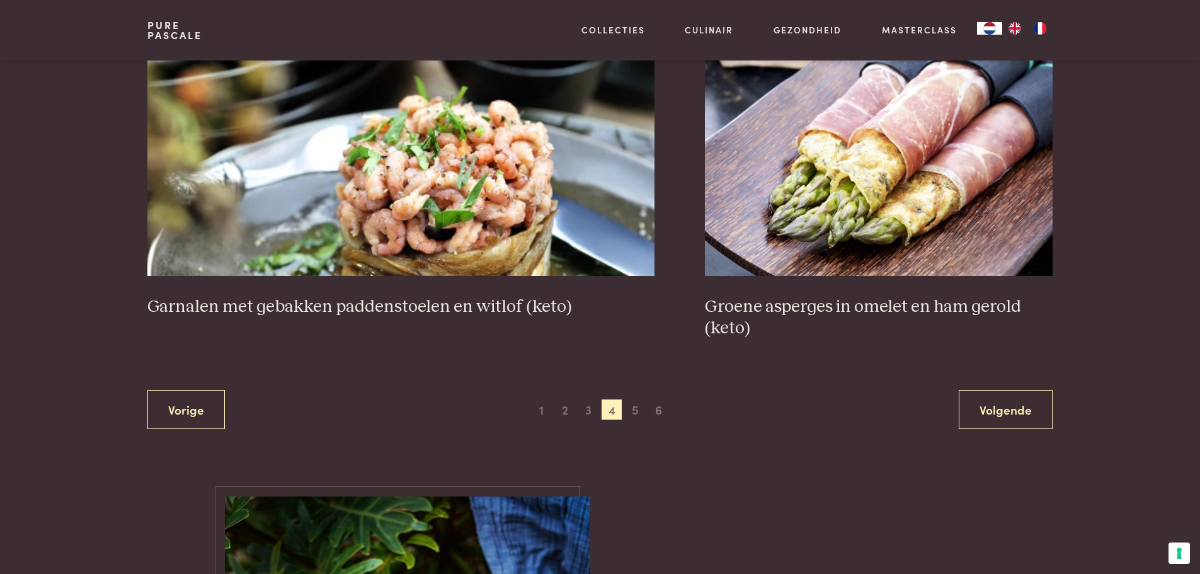
scroll to position [2306, 0]
click at [991, 410] on link "Volgende" at bounding box center [1006, 409] width 94 height 40
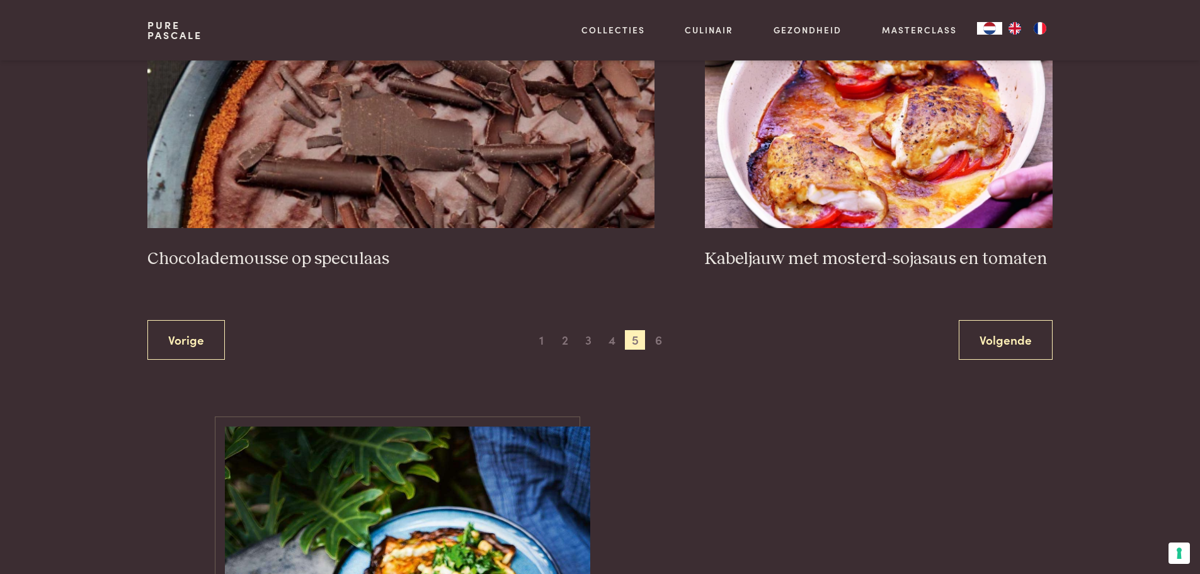
scroll to position [2369, 0]
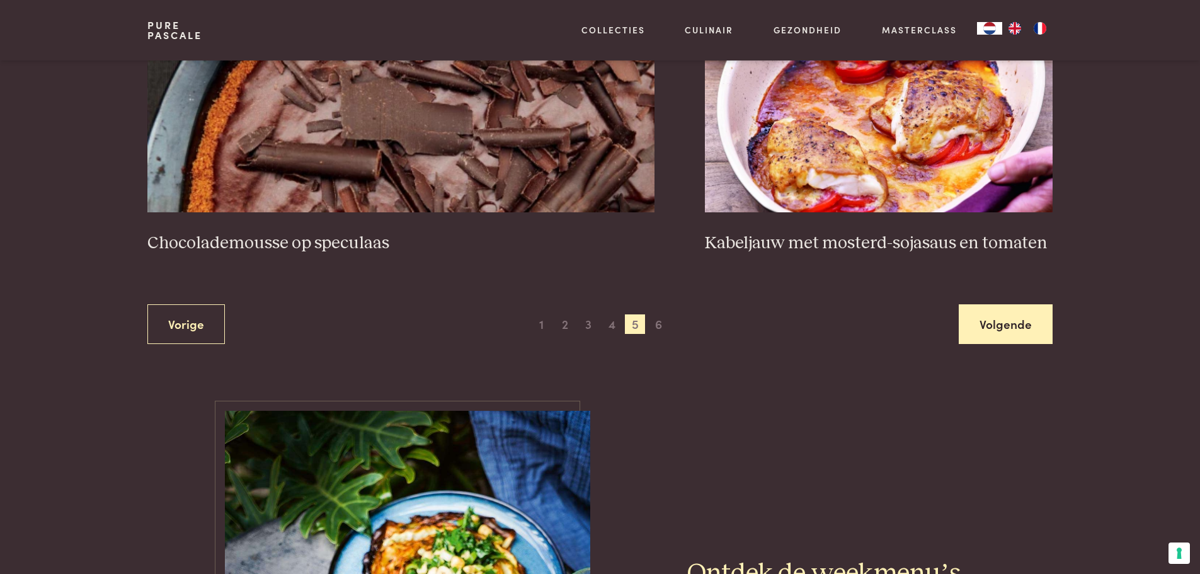
click at [1001, 327] on link "Volgende" at bounding box center [1006, 324] width 94 height 40
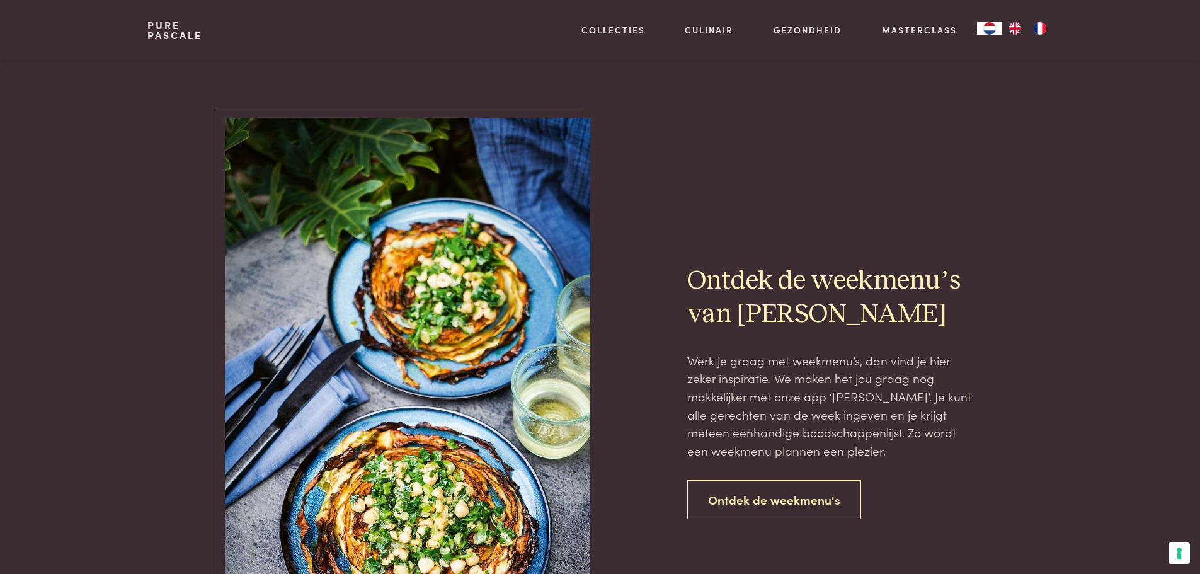
scroll to position [982, 0]
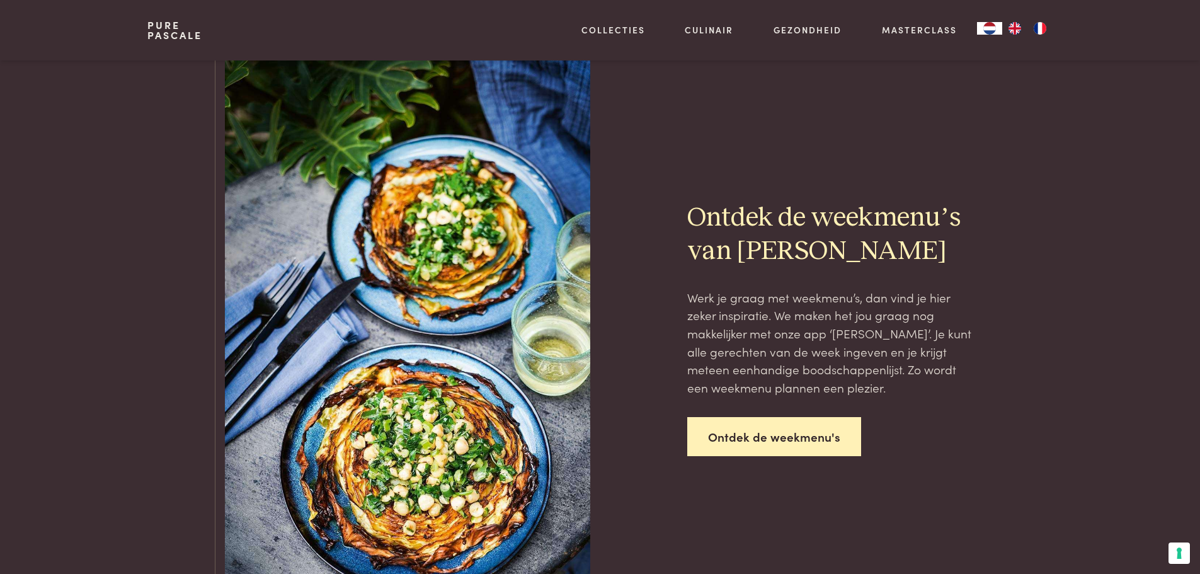
click at [819, 440] on link "Ontdek de weekmenu's" at bounding box center [774, 437] width 174 height 40
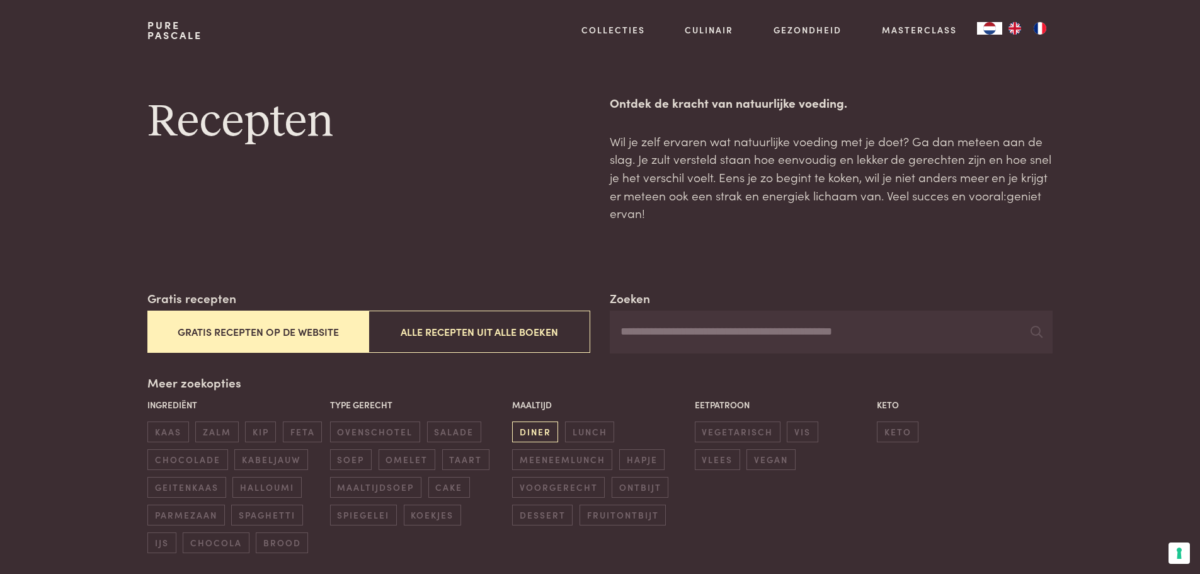
click at [532, 433] on span "diner" at bounding box center [535, 432] width 46 height 21
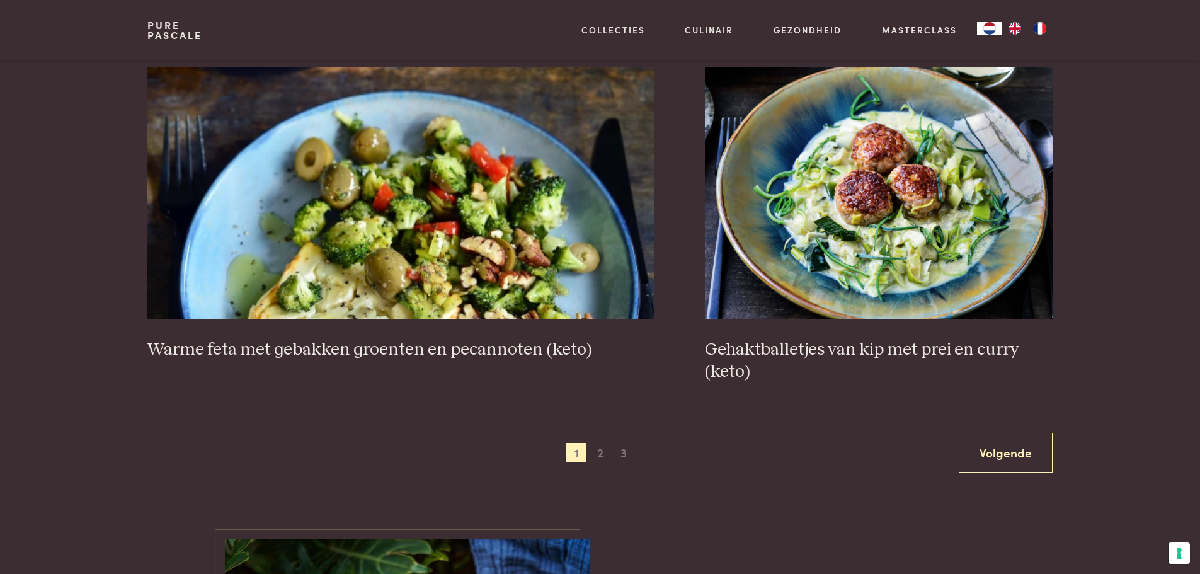
scroll to position [2306, 0]
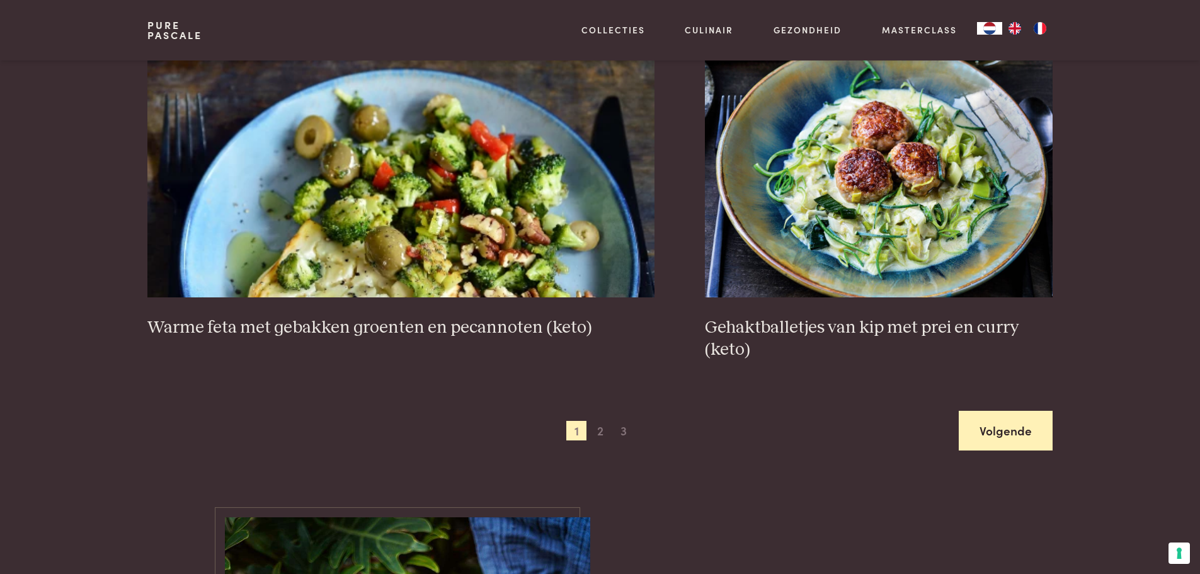
click at [987, 423] on link "Volgende" at bounding box center [1006, 431] width 94 height 40
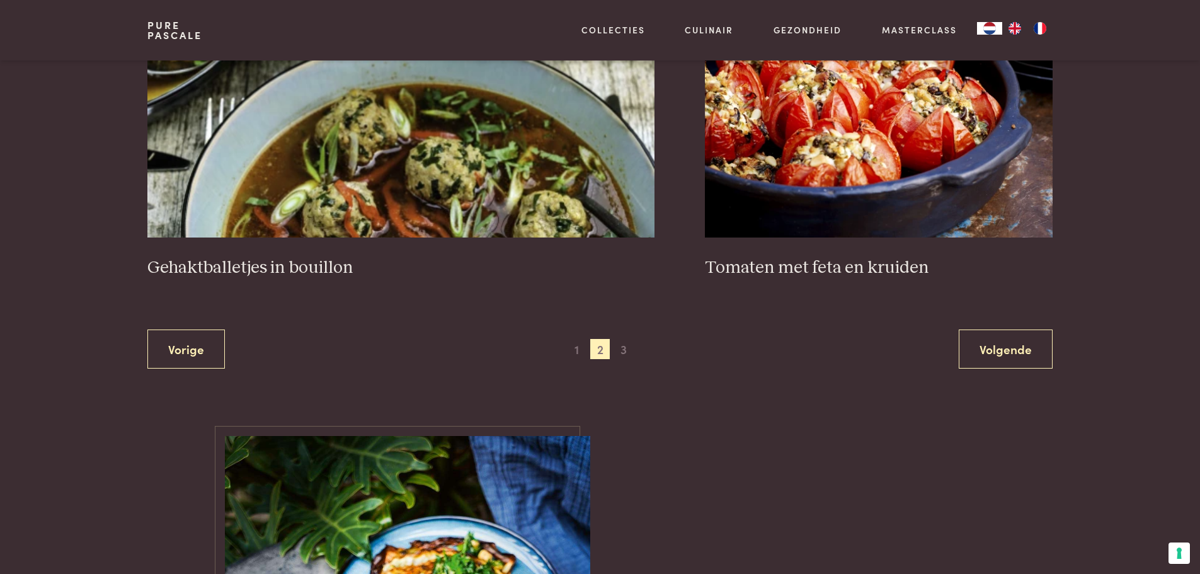
scroll to position [2369, 0]
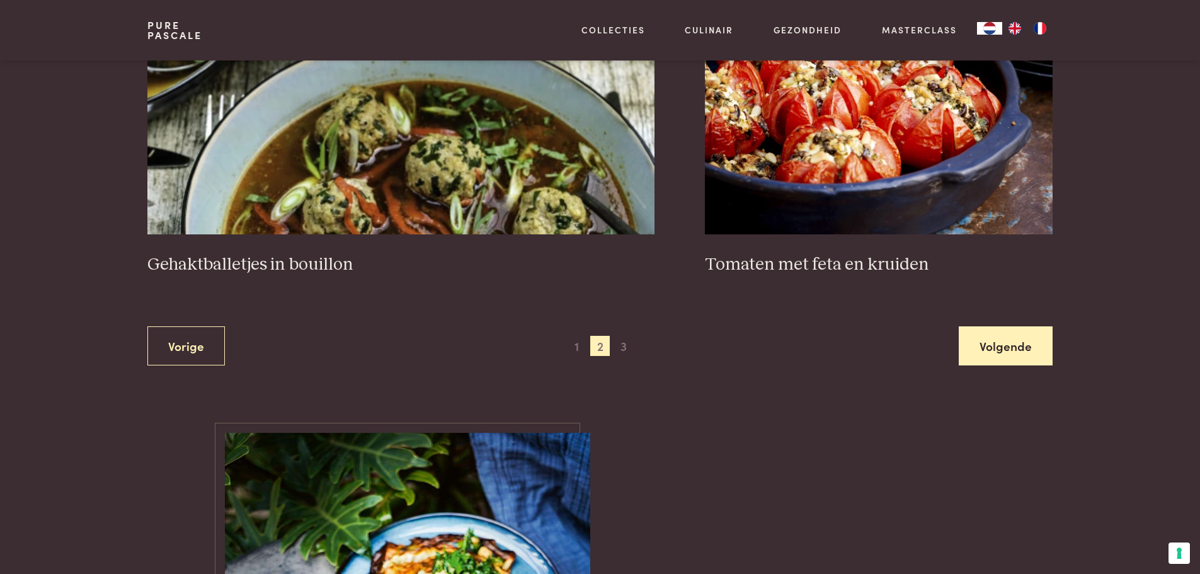
click at [1012, 353] on link "Volgende" at bounding box center [1006, 346] width 94 height 40
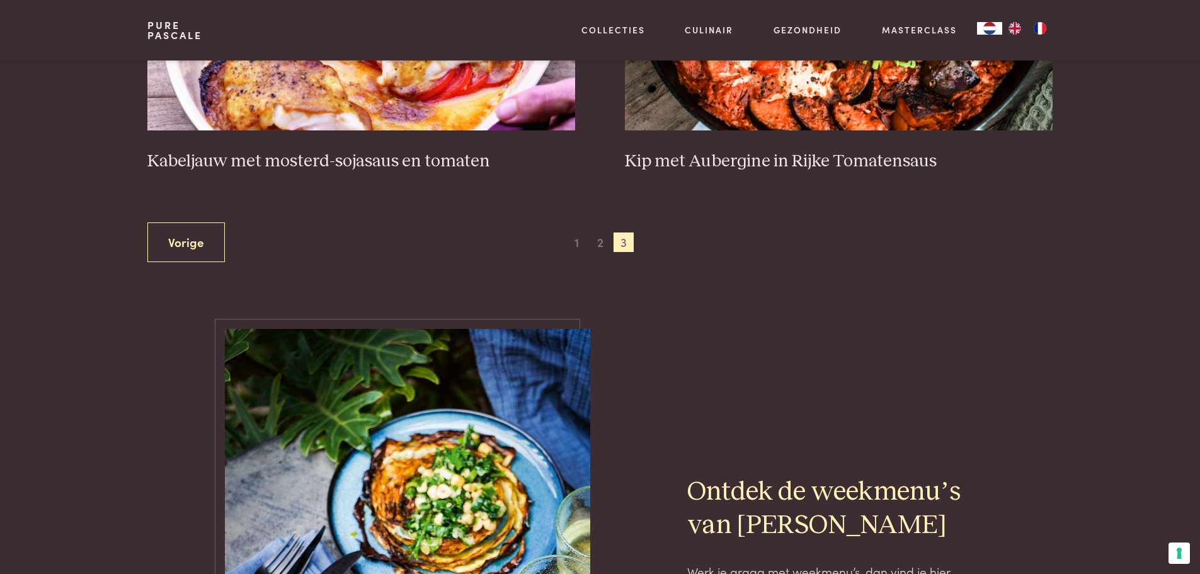
scroll to position [730, 0]
